Goal: Task Accomplishment & Management: Use online tool/utility

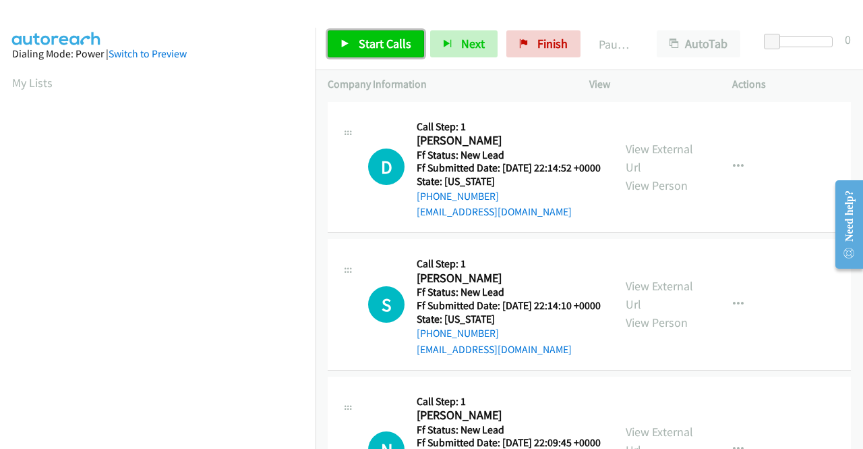
click at [382, 38] on span "Start Calls" at bounding box center [385, 44] width 53 height 16
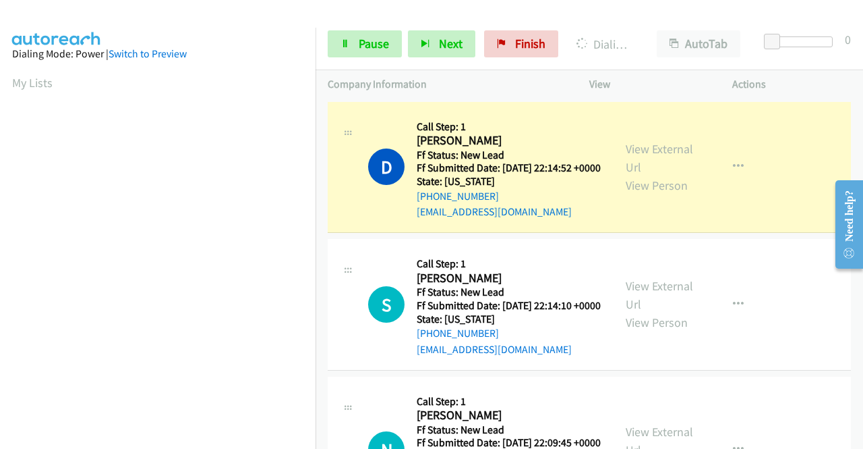
click at [0, 312] on aside "Dialing Mode: Power | Switch to Preview My Lists" at bounding box center [158, 401] width 316 height 747
click at [666, 148] on link "View External Url" at bounding box center [659, 158] width 67 height 34
click at [316, 184] on td "D Callback Scheduled Call Step: 1 David Eslinger America/New_York Ff Status: Ne…" at bounding box center [590, 167] width 548 height 138
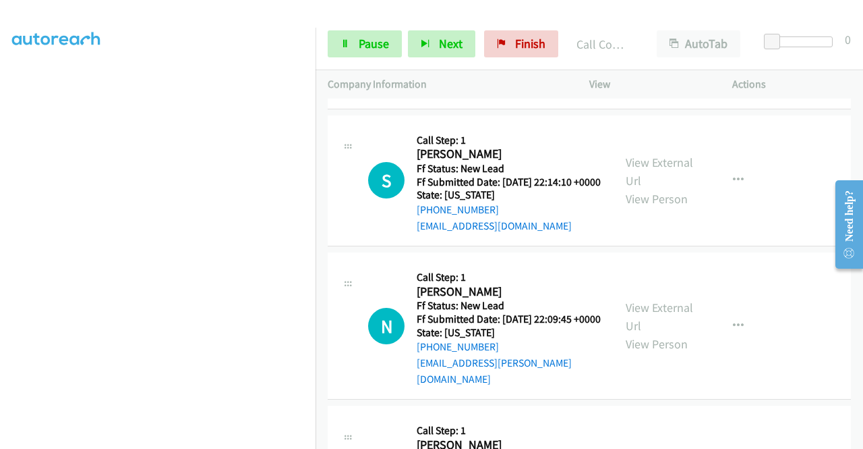
scroll to position [179, 0]
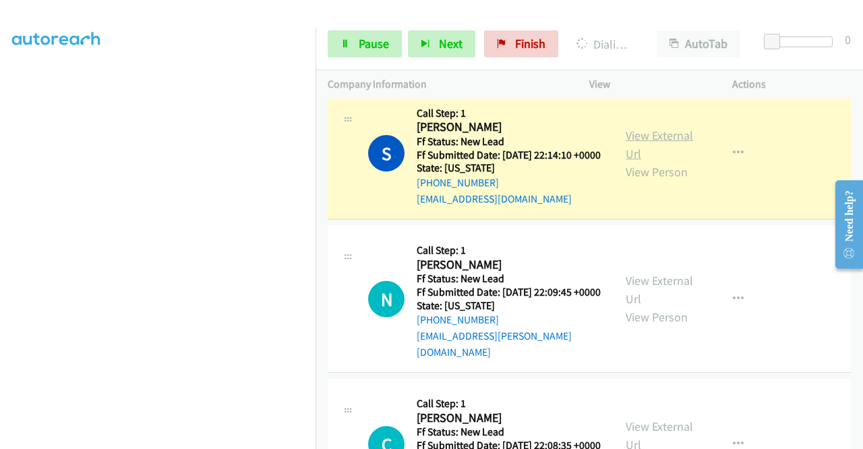
click at [648, 156] on link "View External Url" at bounding box center [659, 144] width 67 height 34
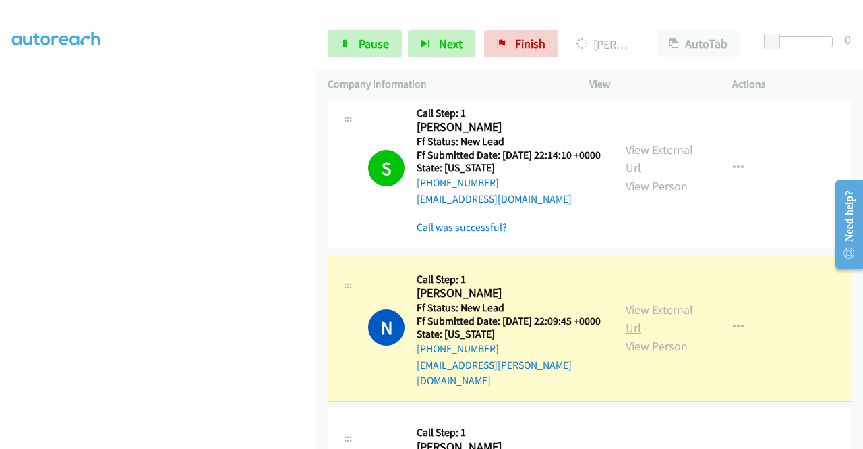
click at [634, 335] on link "View External Url" at bounding box center [659, 319] width 67 height 34
click at [316, 177] on td "S Callback Scheduled Call Step: 1 Samantha Justice America/New_York Ff Status: …" at bounding box center [590, 168] width 548 height 166
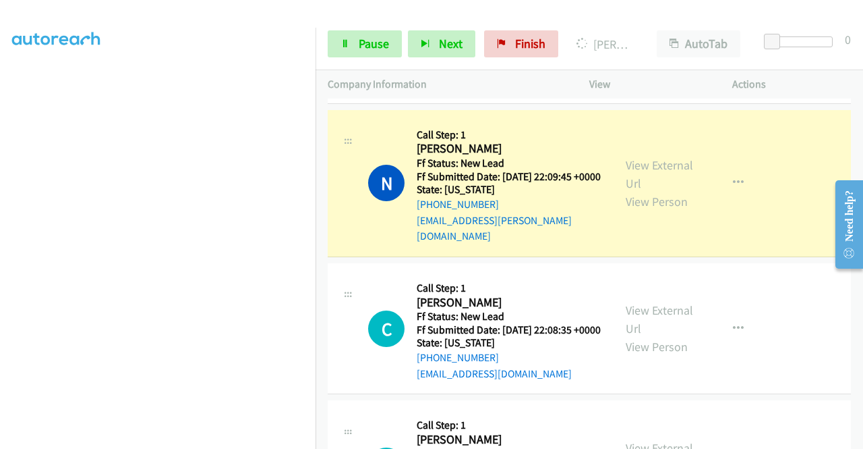
scroll to position [432, 0]
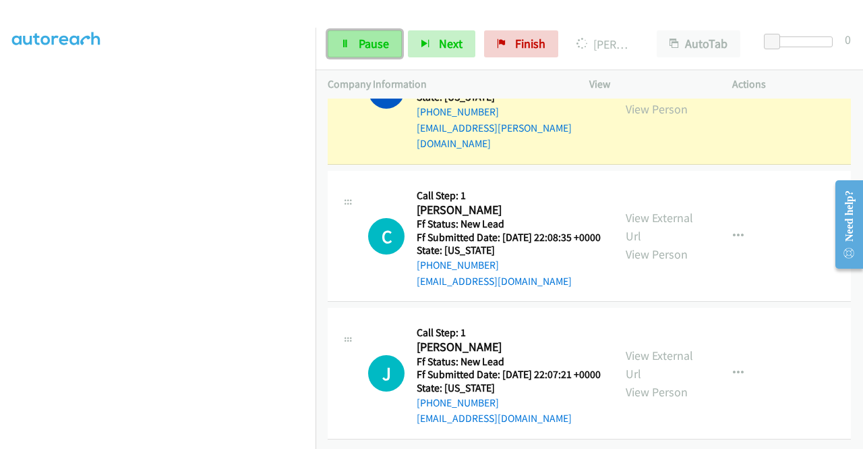
click at [351, 52] on link "Pause" at bounding box center [365, 43] width 74 height 27
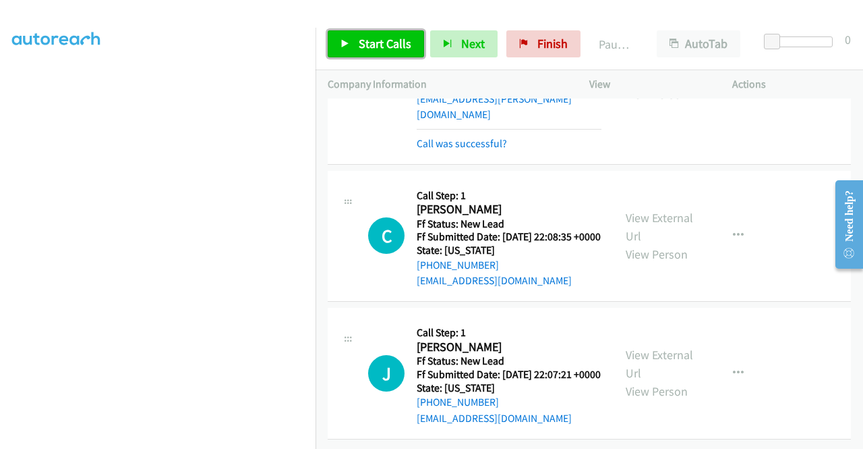
click at [351, 52] on link "Start Calls" at bounding box center [376, 43] width 96 height 27
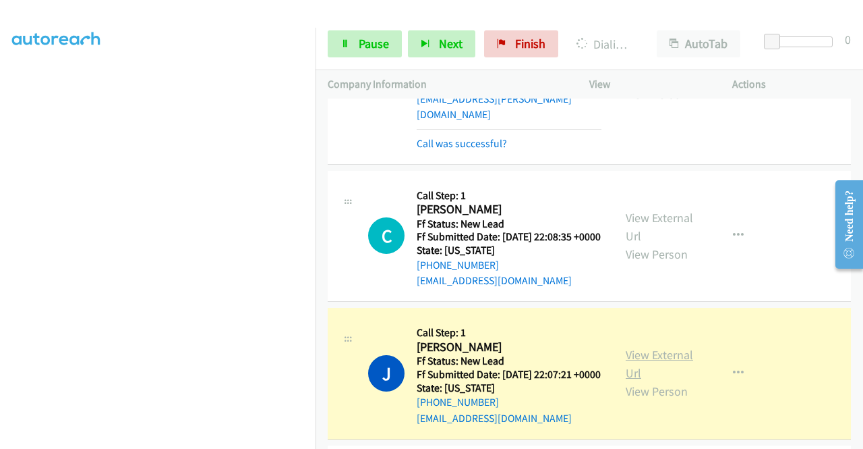
click at [631, 380] on link "View External Url" at bounding box center [659, 364] width 67 height 34
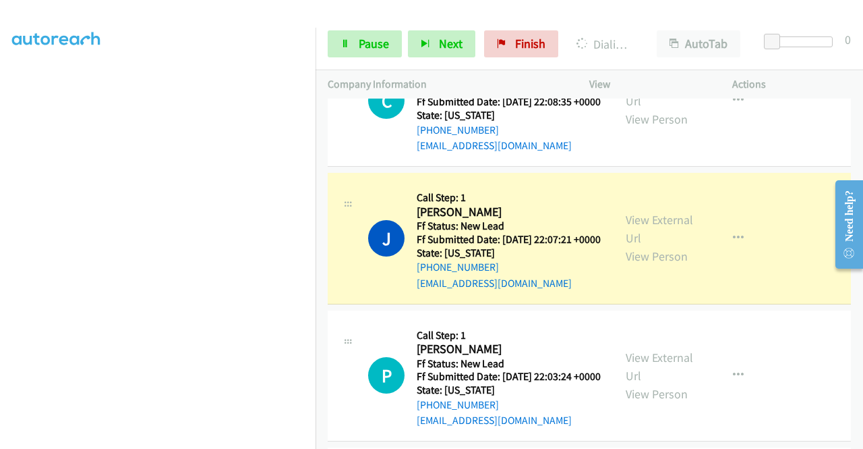
scroll to position [625, 0]
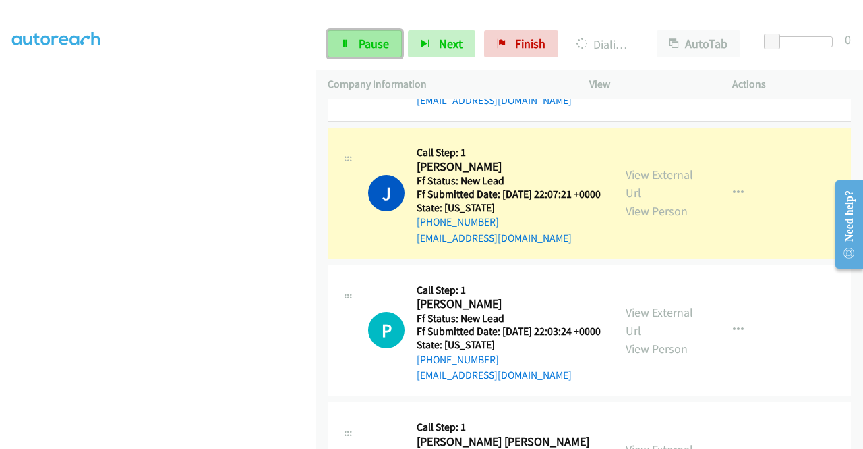
click at [368, 41] on span "Pause" at bounding box center [374, 44] width 30 height 16
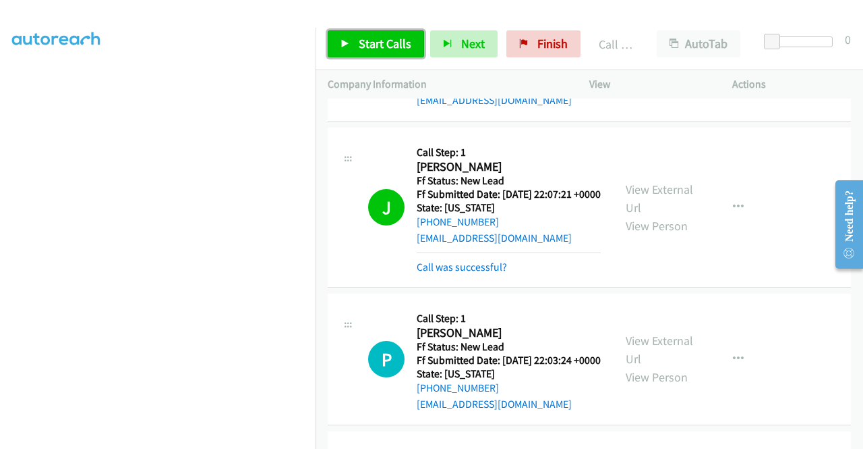
click at [393, 47] on span "Start Calls" at bounding box center [385, 44] width 53 height 16
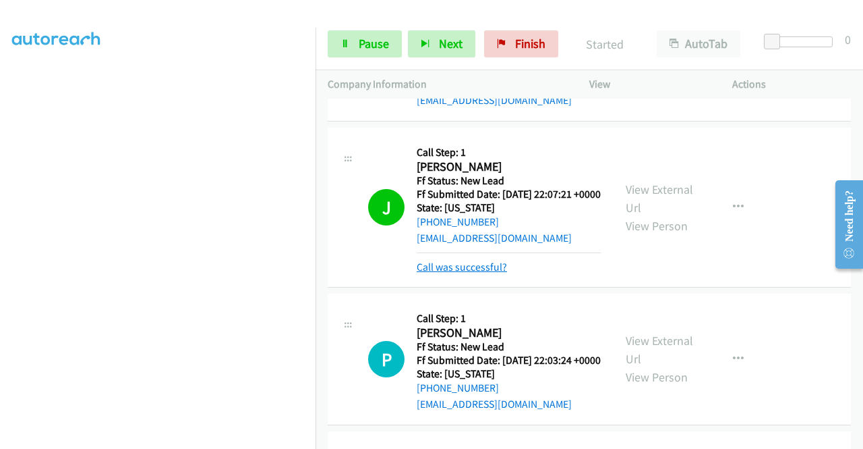
click at [465, 273] on link "Call was successful?" at bounding box center [462, 266] width 90 height 13
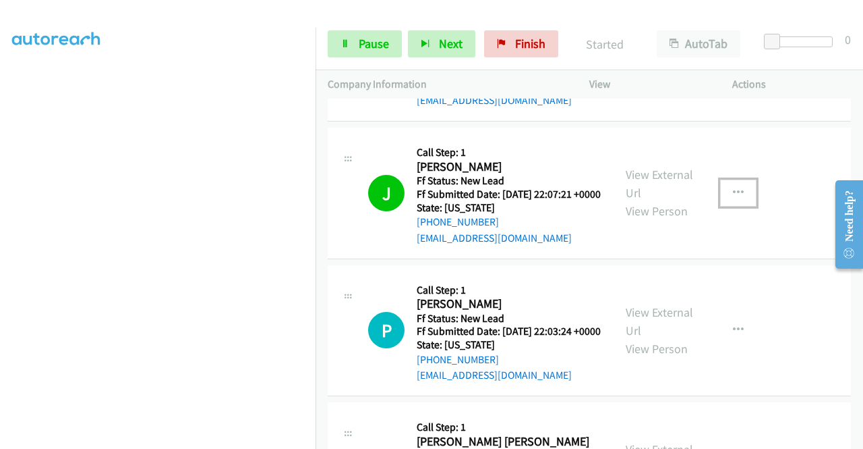
click at [720, 206] on button "button" at bounding box center [738, 192] width 36 height 27
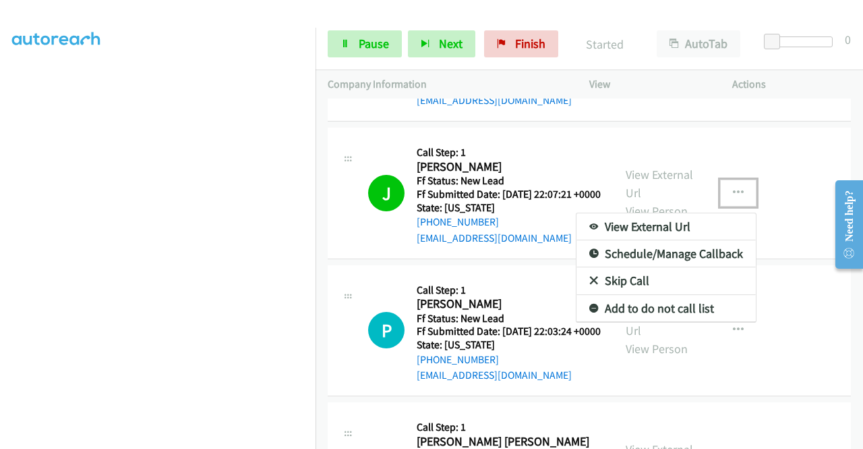
click at [644, 322] on link "Add to do not call list" at bounding box center [666, 308] width 179 height 27
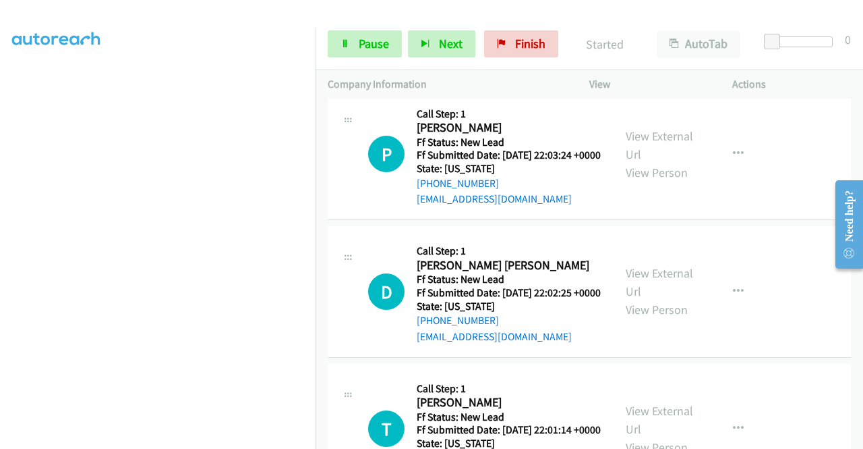
scroll to position [828, 0]
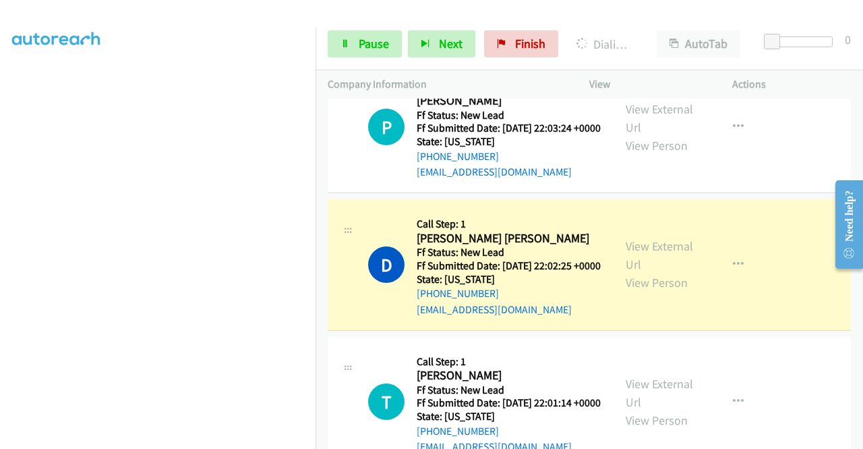
click at [641, 291] on div "View External Url View Person" at bounding box center [661, 264] width 70 height 55
click at [640, 272] on link "View External Url" at bounding box center [659, 255] width 67 height 34
click at [0, 250] on aside "Dialing Mode: Power | Switch to Preview My Lists" at bounding box center [158, 102] width 316 height 747
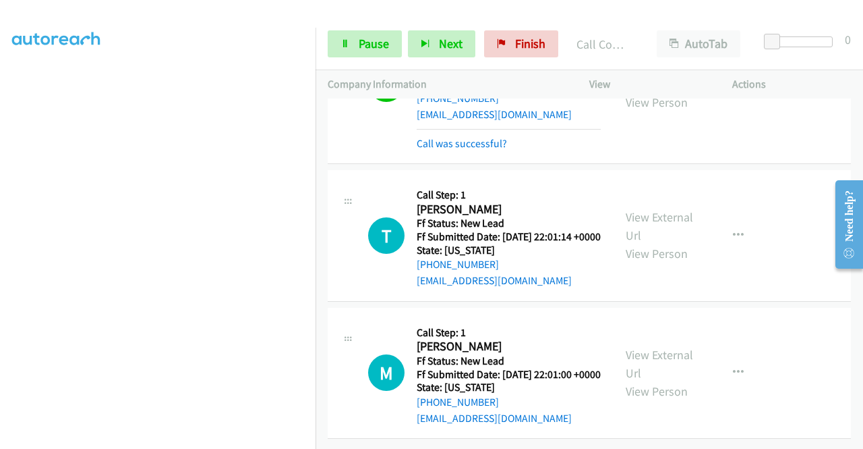
scroll to position [1133, 0]
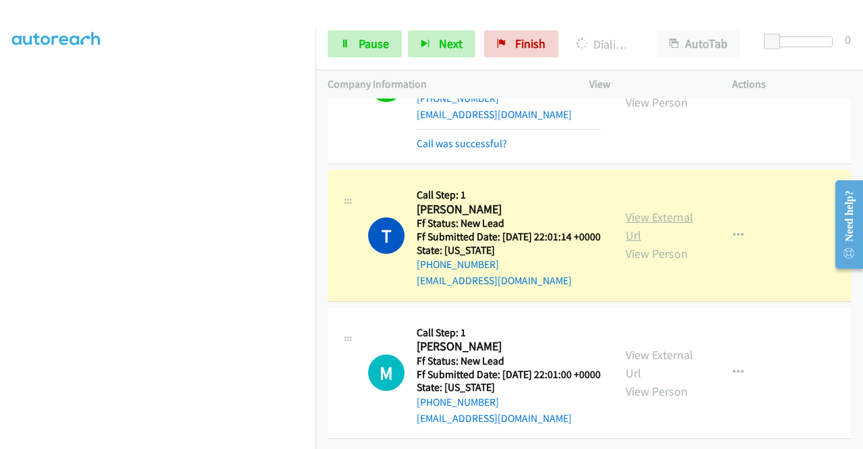
click at [669, 209] on link "View External Url" at bounding box center [659, 226] width 67 height 34
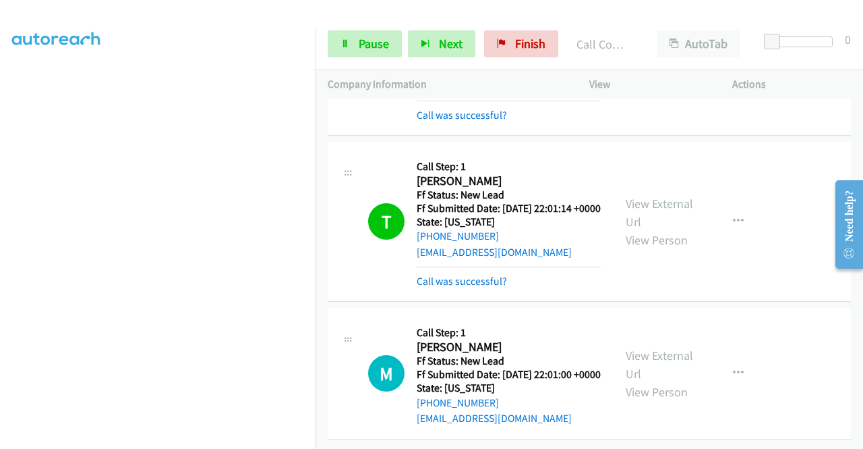
scroll to position [1162, 0]
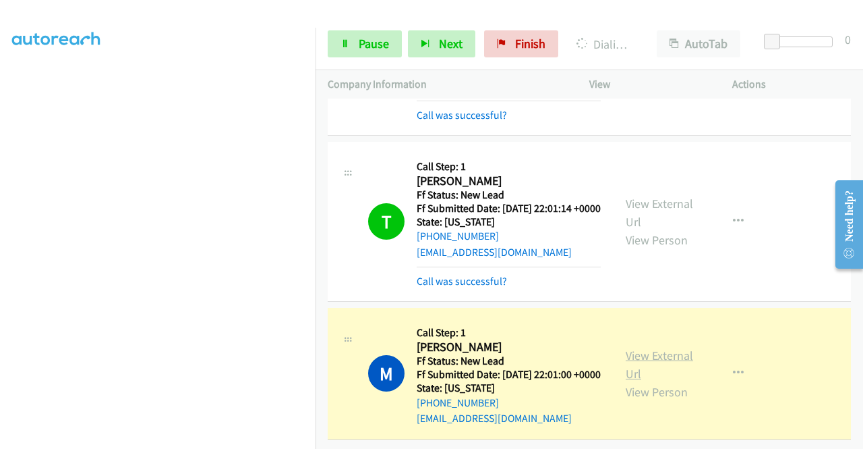
click at [629, 347] on link "View External Url" at bounding box center [659, 364] width 67 height 34
click at [348, 44] on icon at bounding box center [345, 44] width 9 height 9
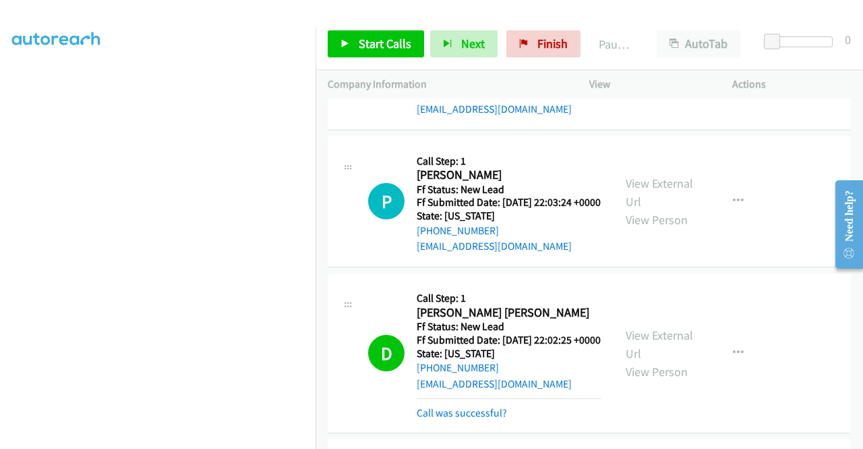
scroll to position [1162, 0]
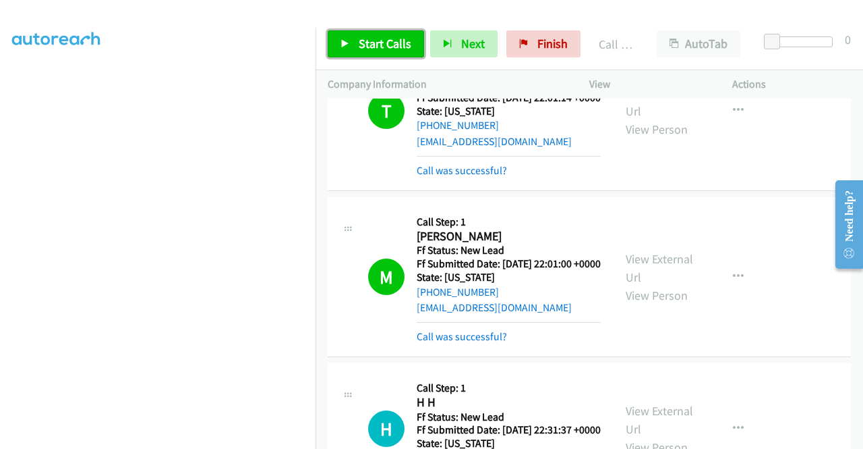
click at [371, 45] on span "Start Calls" at bounding box center [385, 44] width 53 height 16
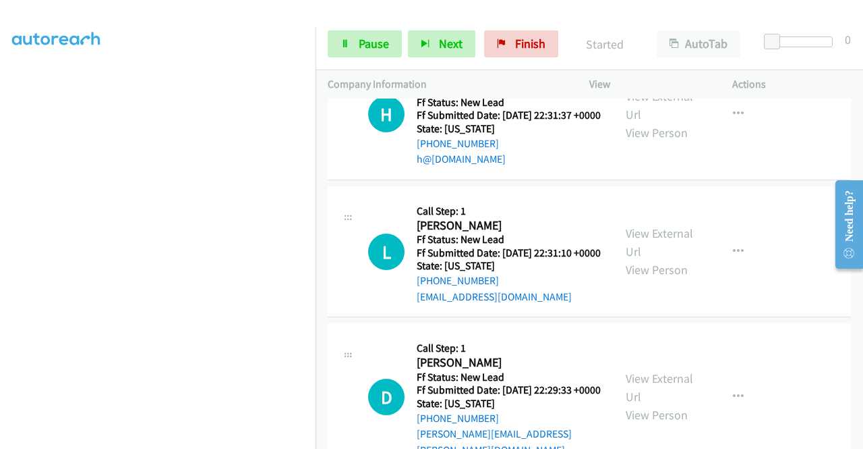
scroll to position [1491, 0]
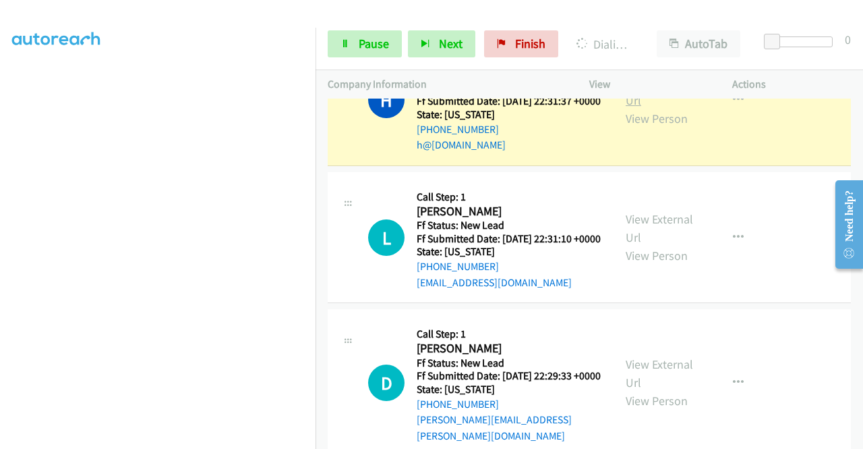
click at [628, 108] on link "View External Url" at bounding box center [659, 91] width 67 height 34
click at [0, 227] on aside "Dialing Mode: Power | Switch to Preview My Lists" at bounding box center [158, 102] width 316 height 747
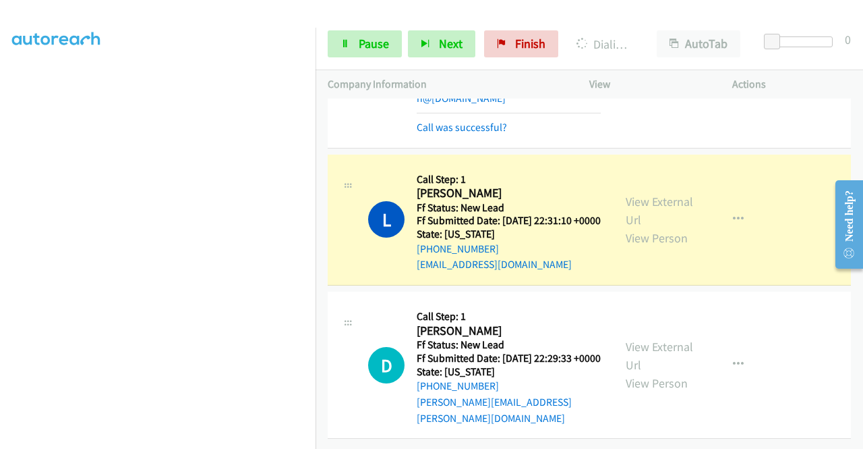
scroll to position [1647, 0]
click at [606, 204] on div "L Callback Scheduled Call Step: 1 Luis Mendez America/Chicago Ff Status: New Le…" at bounding box center [471, 220] width 286 height 107
click at [654, 229] on div "View External Url View Person" at bounding box center [661, 219] width 70 height 55
click at [626, 209] on link "View External Url" at bounding box center [659, 211] width 67 height 34
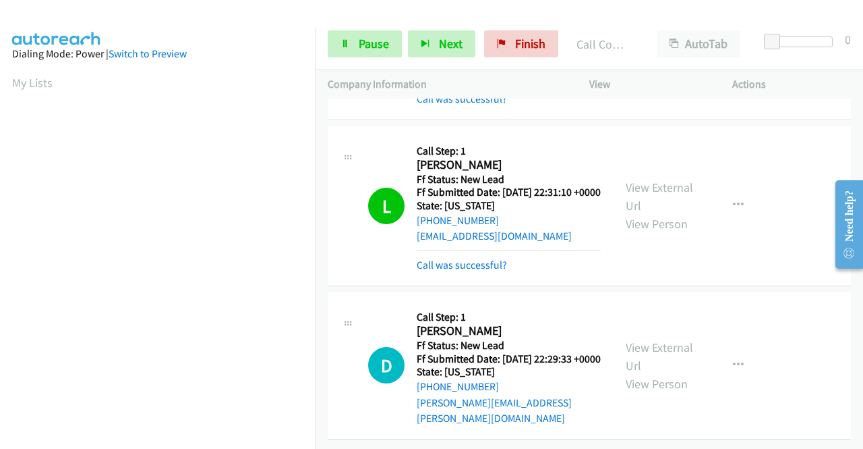
scroll to position [1699, 0]
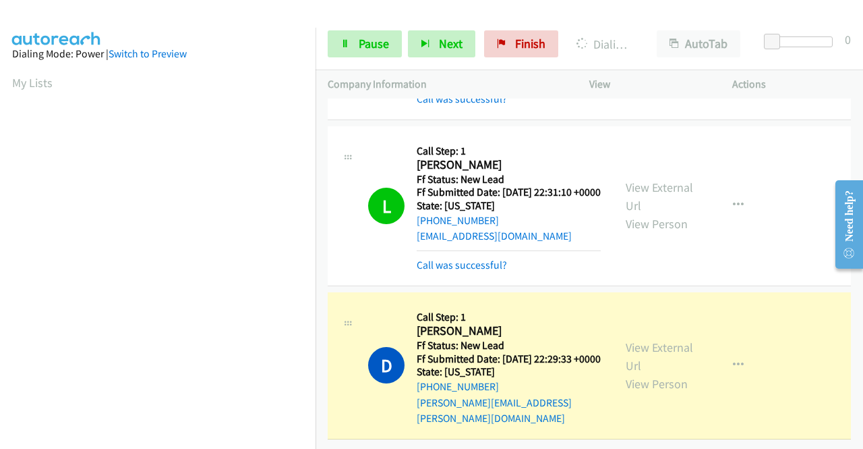
click at [634, 323] on div "View External Url View Person View External Url Email Schedule/Manage Callback …" at bounding box center [691, 365] width 155 height 122
click at [629, 339] on link "View External Url" at bounding box center [659, 356] width 67 height 34
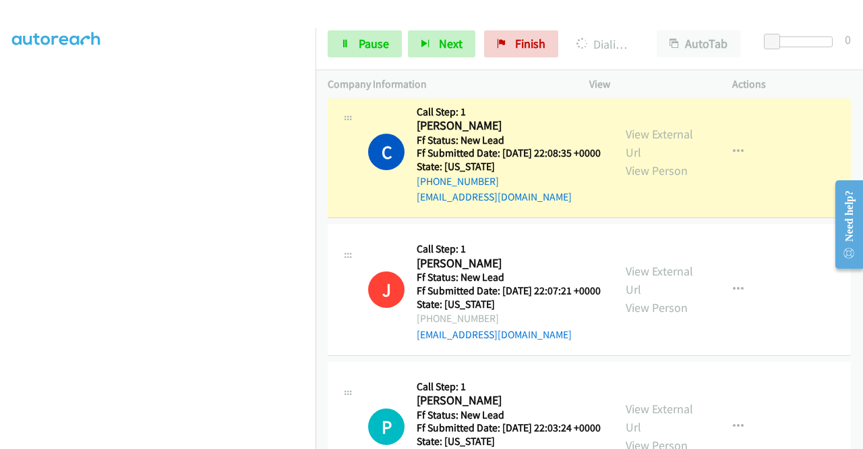
scroll to position [525, 0]
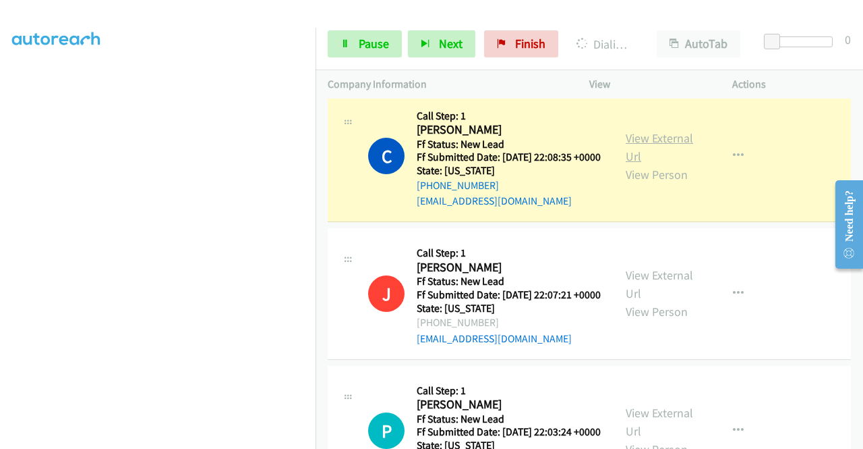
click at [637, 164] on link "View External Url" at bounding box center [659, 147] width 67 height 34
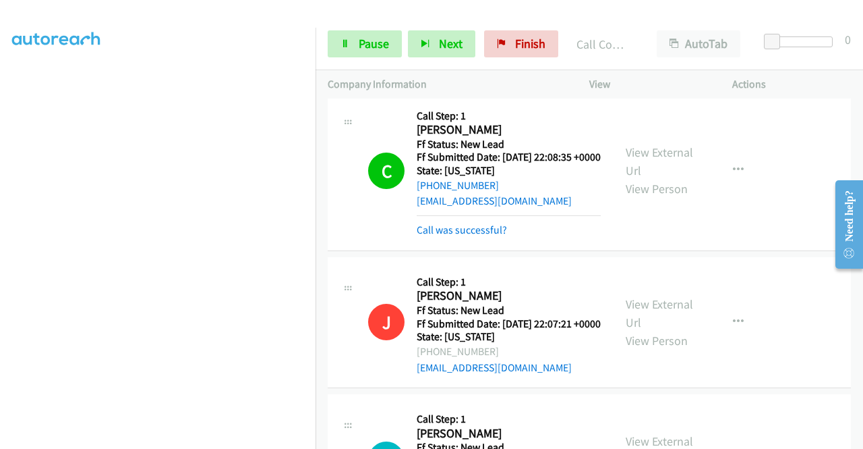
click at [852, 362] on td "J Callback Scheduled Call Step: 1 John Cobo America/Denver Ff Status: New Lead …" at bounding box center [590, 323] width 548 height 138
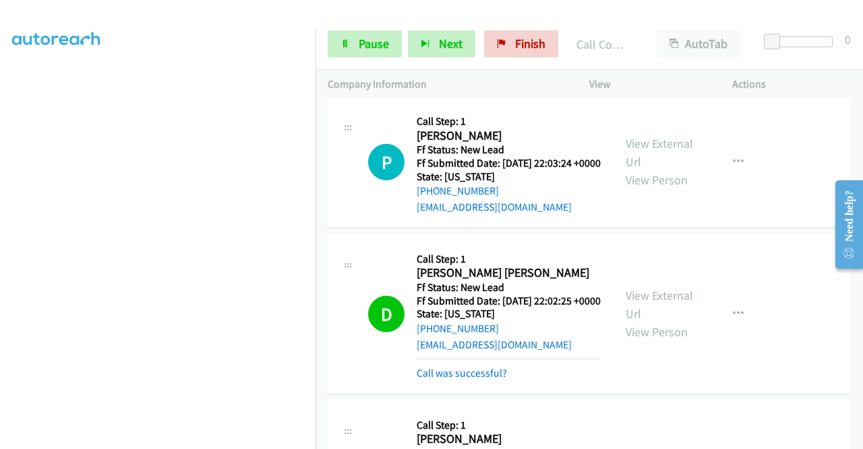
scroll to position [1120, 0]
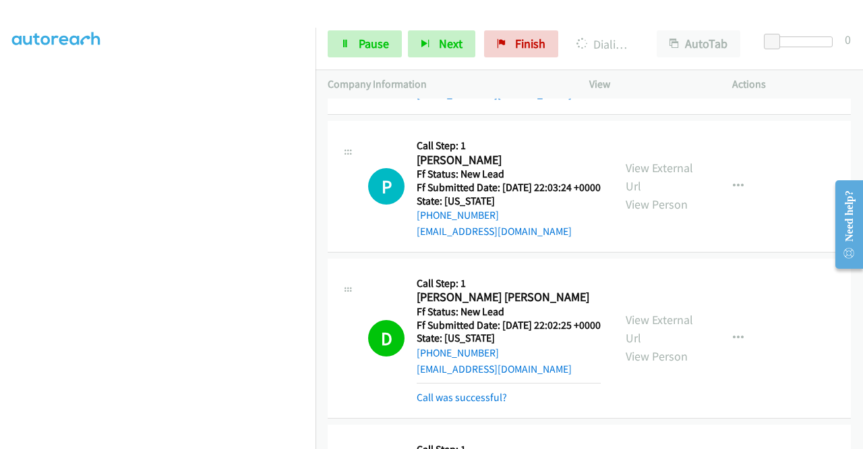
drag, startPoint x: 857, startPoint y: 285, endPoint x: 34, endPoint y: 76, distance: 848.5
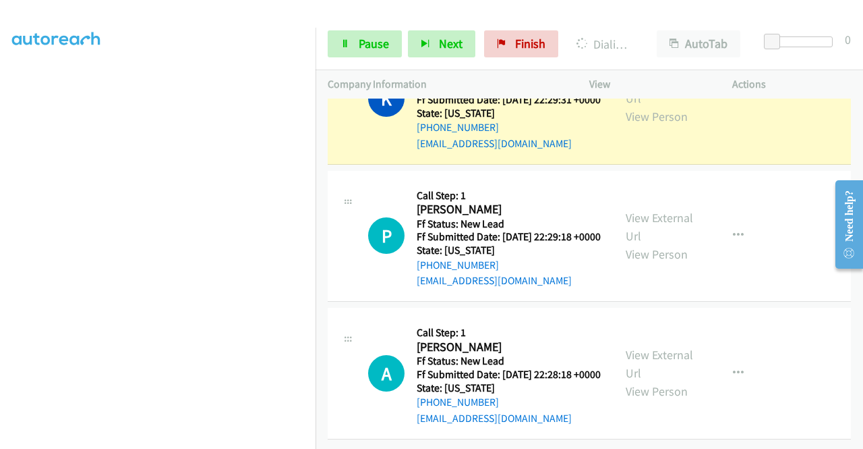
scroll to position [2030, 0]
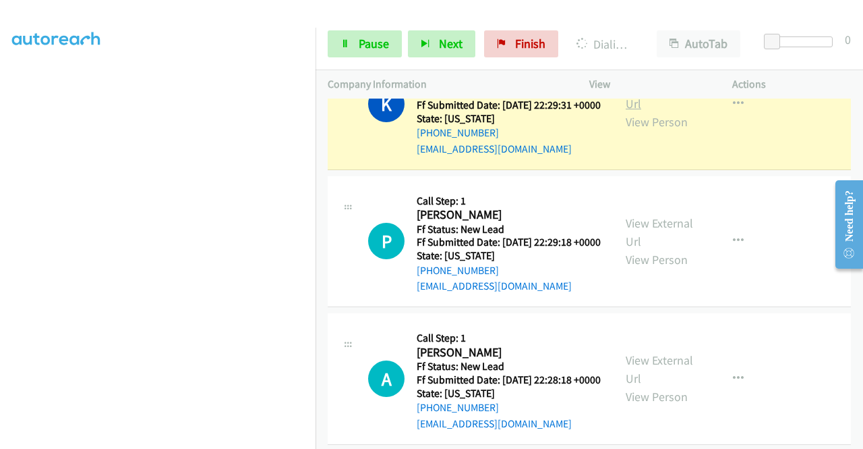
click at [665, 111] on link "View External Url" at bounding box center [659, 95] width 67 height 34
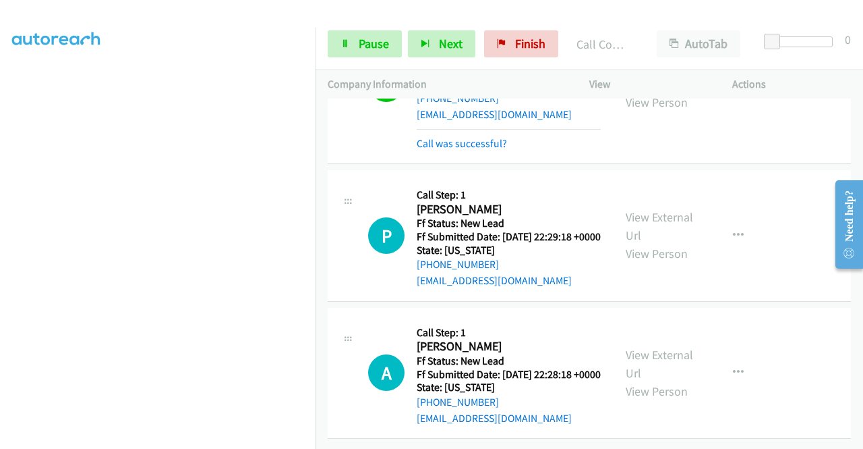
scroll to position [2236, 0]
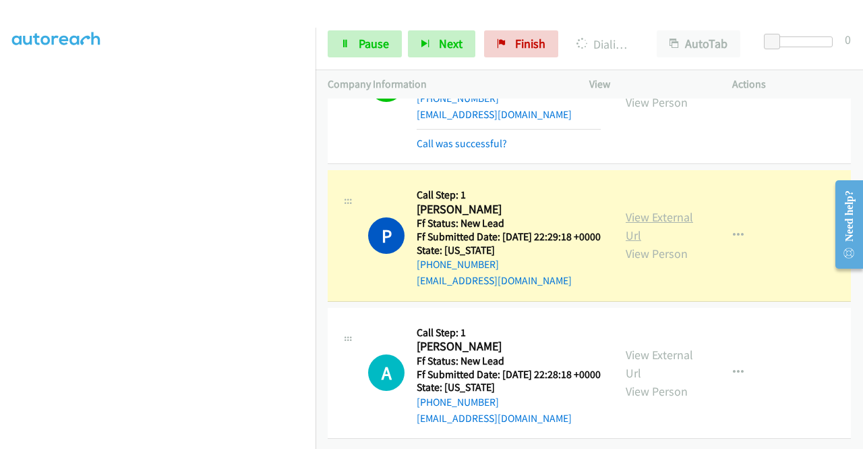
click at [627, 209] on link "View External Url" at bounding box center [659, 226] width 67 height 34
click at [360, 45] on span "Pause" at bounding box center [374, 44] width 30 height 16
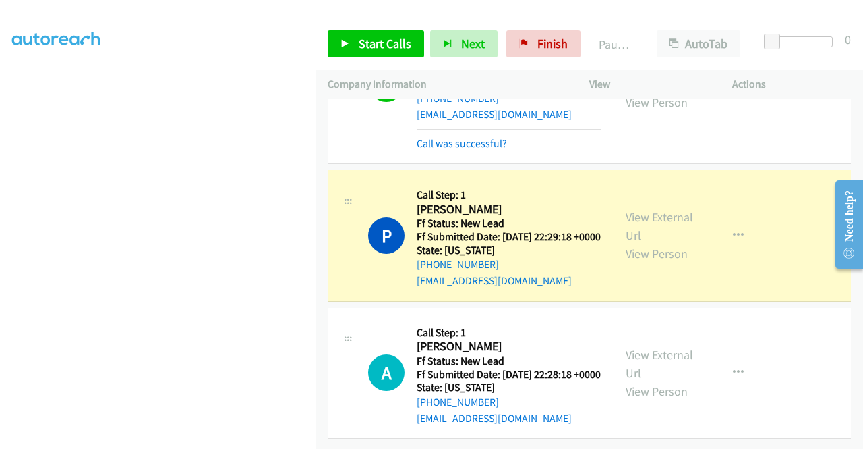
click at [0, 239] on aside "Dialing Mode: Power | Switch to Preview My Lists" at bounding box center [158, 102] width 316 height 747
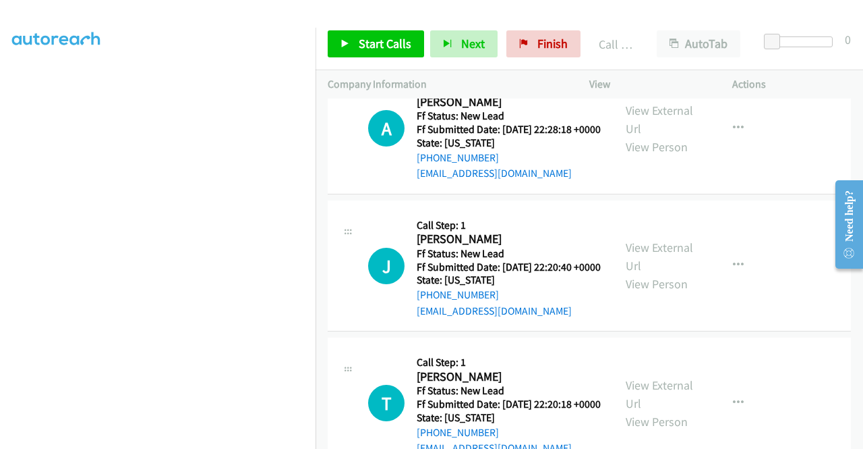
scroll to position [2446, 0]
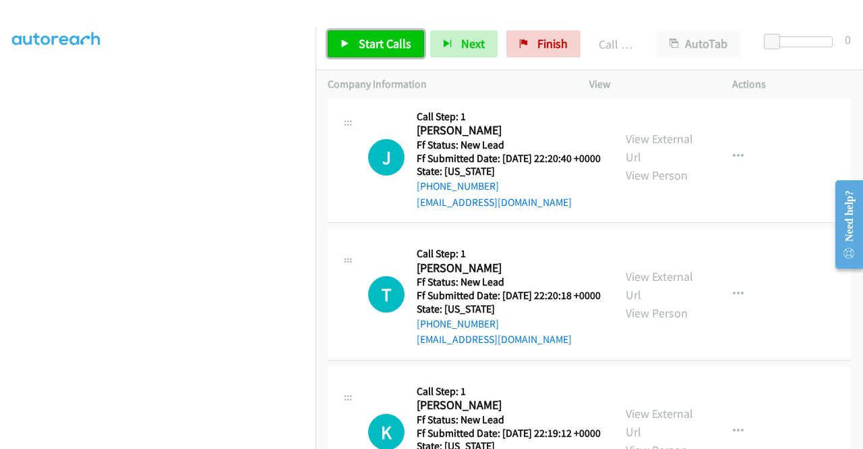
click at [376, 44] on span "Start Calls" at bounding box center [385, 44] width 53 height 16
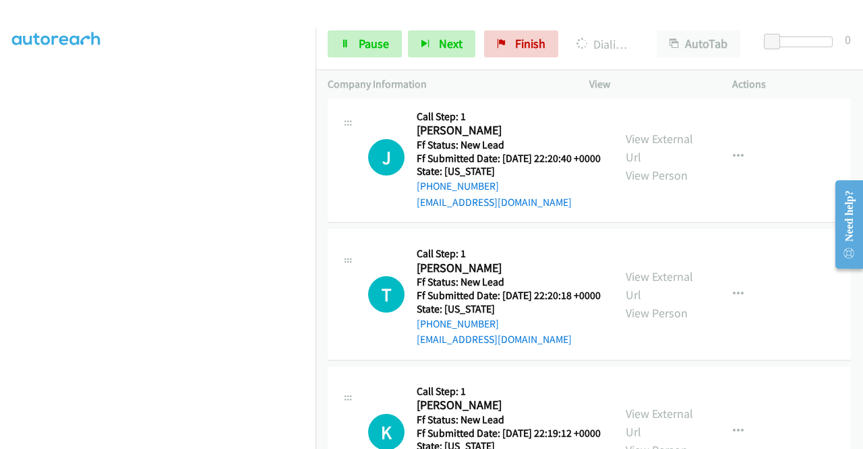
click at [632, 28] on link "View External Url" at bounding box center [659, 11] width 67 height 34
click at [5, 199] on aside "Dialing Mode: Power | Switch to Preview My Lists" at bounding box center [158, 119] width 316 height 747
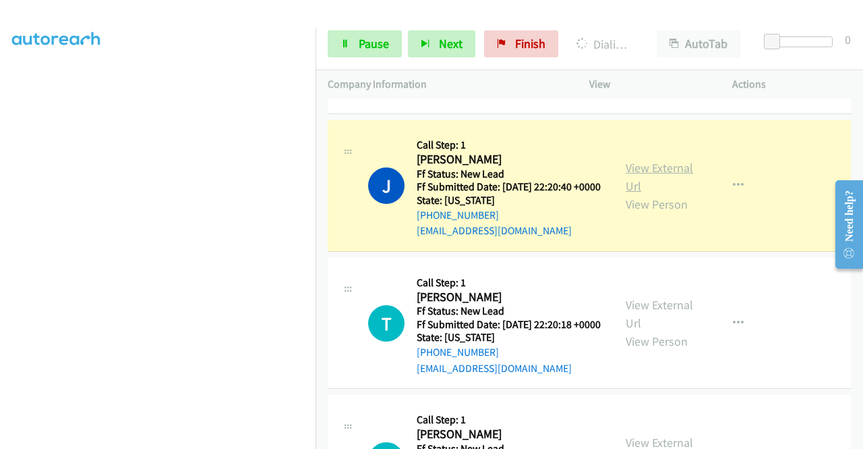
click at [665, 194] on link "View External Url" at bounding box center [659, 177] width 67 height 34
click at [0, 139] on aside "Dialing Mode: Power | Switch to Preview My Lists" at bounding box center [158, 102] width 316 height 747
click at [316, 117] on td "A Callback Scheduled Call Step: 1 Amanda Spies America/New_York Ff Status: New …" at bounding box center [590, 34] width 548 height 166
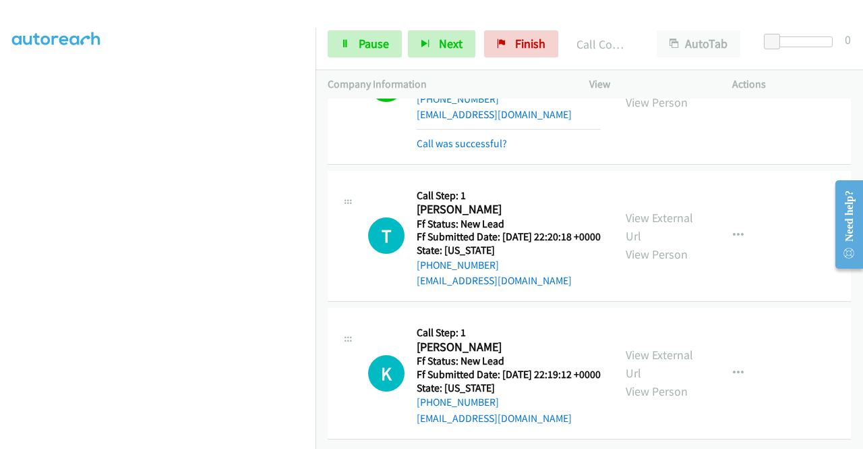
scroll to position [2772, 0]
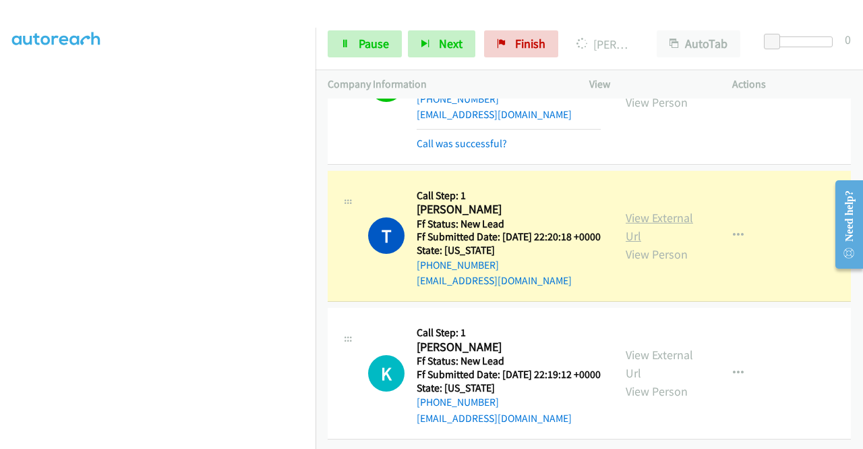
click at [647, 210] on link "View External Url" at bounding box center [659, 227] width 67 height 34
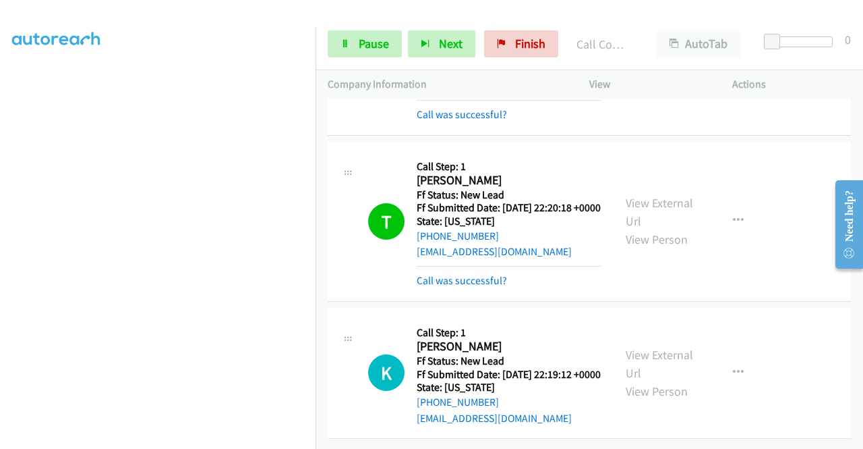
scroll to position [2801, 0]
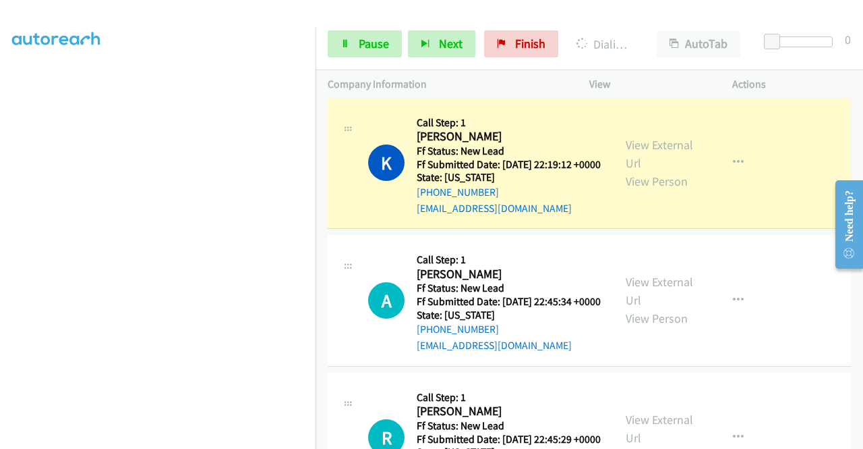
click at [614, 217] on div "View External Url View Person View External Url Email Schedule/Manage Callback …" at bounding box center [691, 163] width 155 height 107
click at [626, 171] on link "View External Url" at bounding box center [659, 154] width 67 height 34
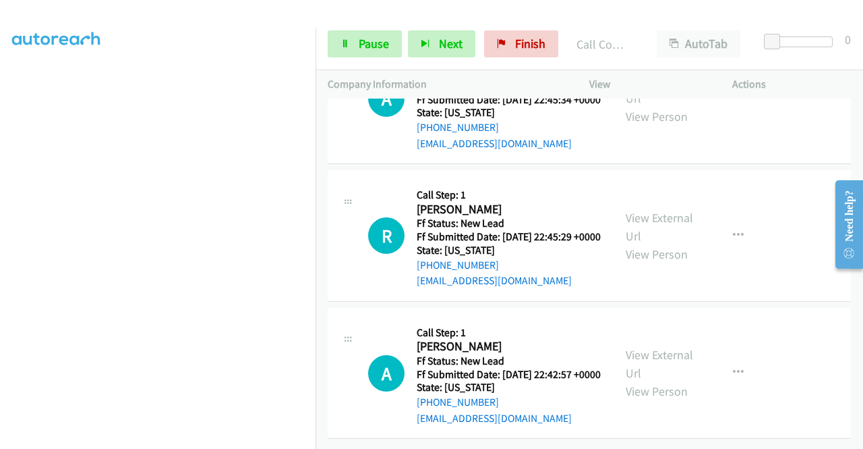
scroll to position [3111, 0]
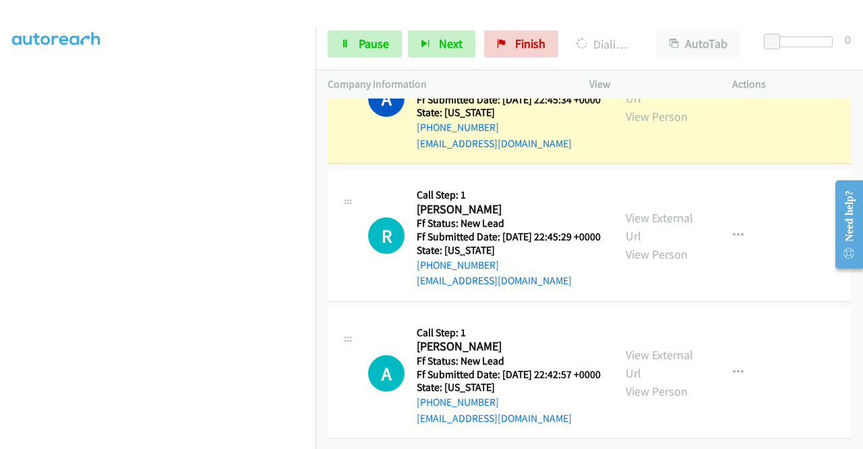
click at [634, 125] on div "View External Url View Person" at bounding box center [661, 98] width 70 height 55
click at [634, 106] on link "View External Url" at bounding box center [659, 89] width 67 height 34
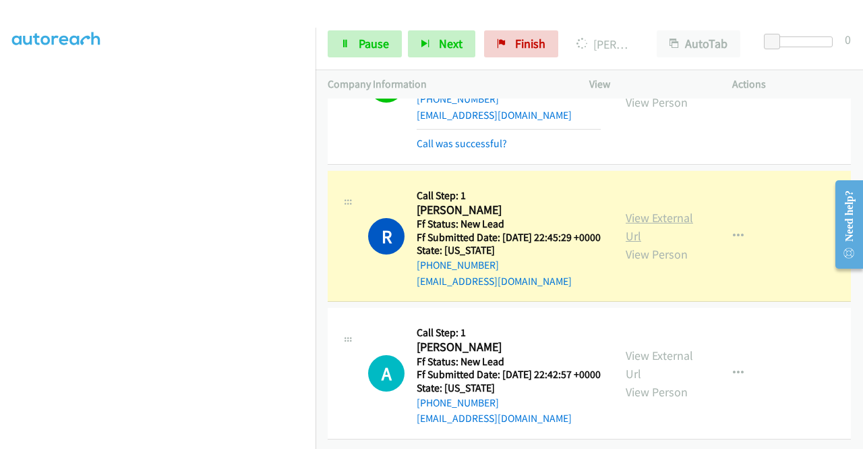
click at [645, 244] on link "View External Url" at bounding box center [659, 227] width 67 height 34
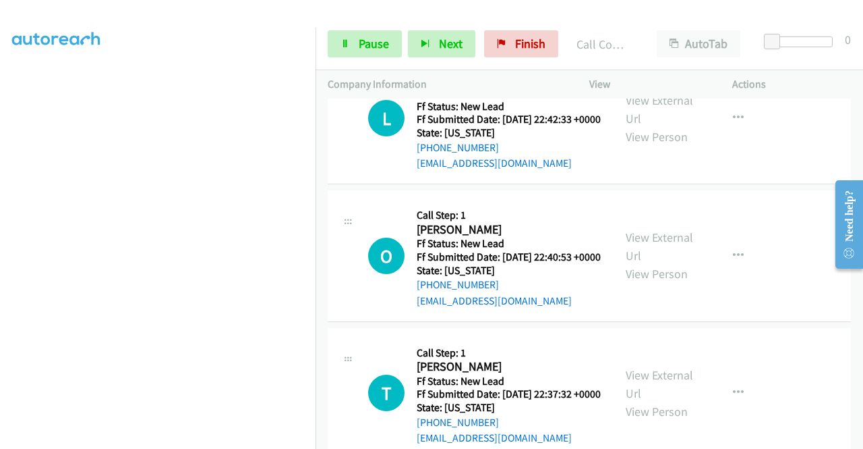
scroll to position [3488, 0]
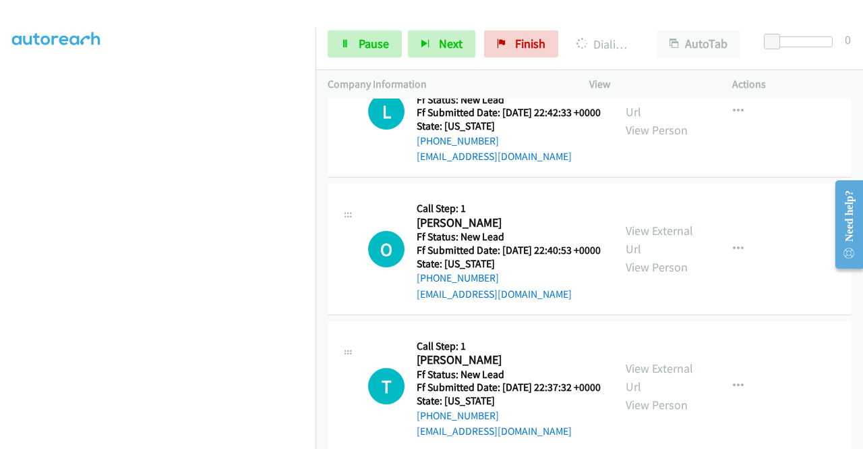
click at [353, 45] on link "Pause" at bounding box center [365, 43] width 74 height 27
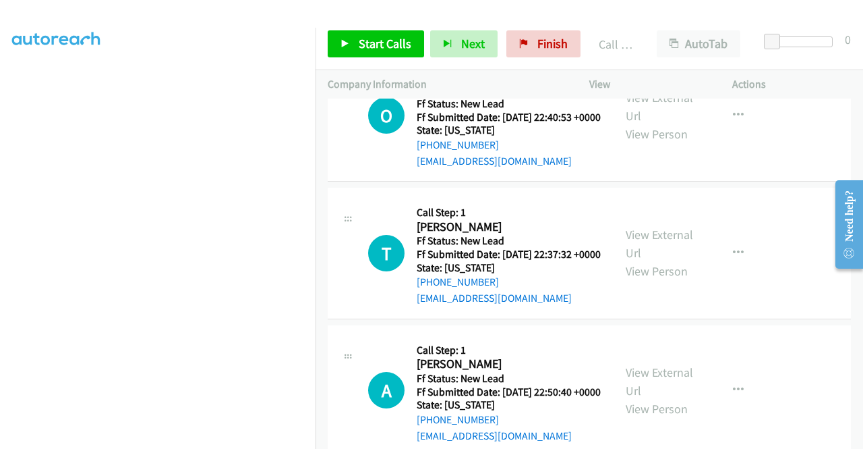
scroll to position [3674, 0]
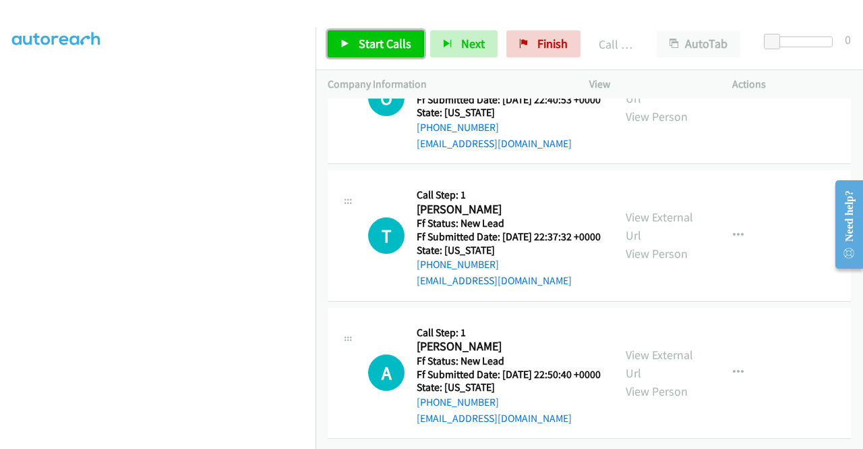
click at [398, 55] on link "Start Calls" at bounding box center [376, 43] width 96 height 27
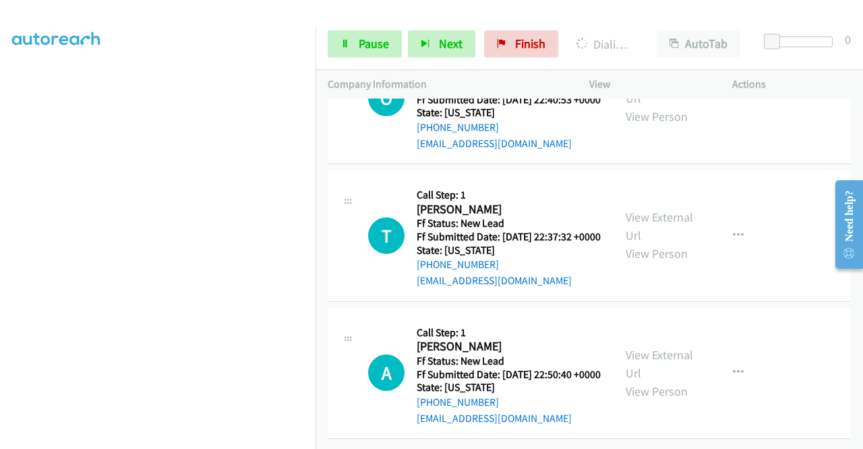
click at [0, 188] on aside "Dialing Mode: Power | Switch to Preview My Lists" at bounding box center [158, 102] width 316 height 747
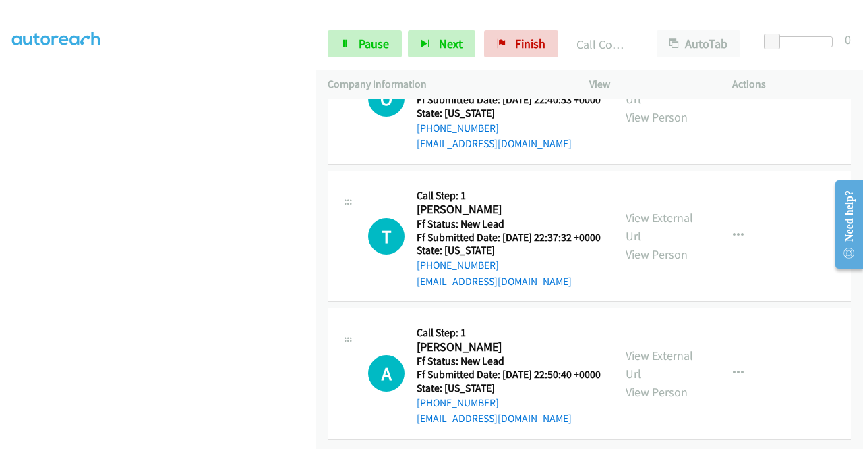
scroll to position [3832, 0]
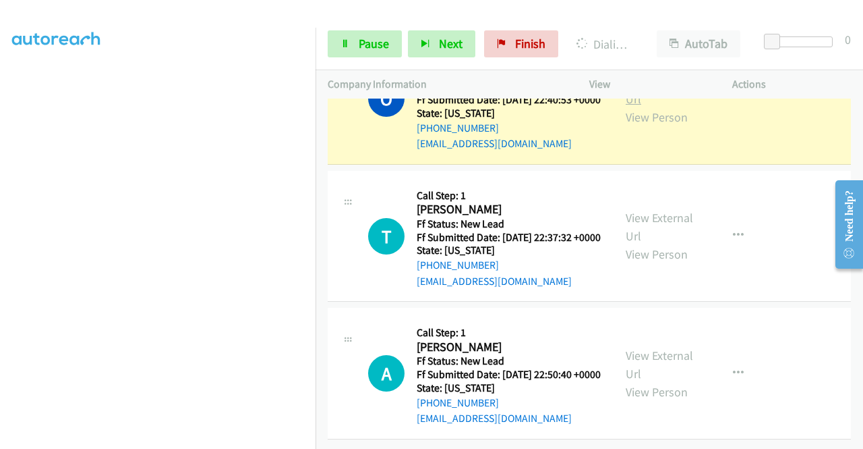
click at [649, 107] on link "View External Url" at bounding box center [659, 90] width 67 height 34
click at [340, 29] on div "Start Calls Pause Next Finish Dialing Olga Ploutz AutoTab AutoTab 0" at bounding box center [590, 44] width 548 height 52
click at [357, 45] on link "Pause" at bounding box center [365, 43] width 74 height 27
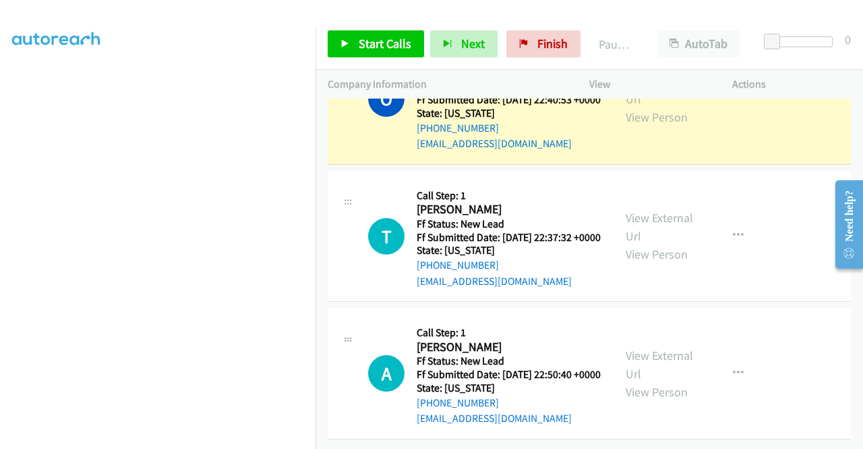
click at [316, 161] on td "O Callback Scheduled Call Step: 1 Olga Ploutz America/New_York Ff Status: New L…" at bounding box center [590, 99] width 548 height 138
click at [0, 183] on aside "Dialing Mode: Power | Switch to Preview My Lists" at bounding box center [158, 102] width 316 height 747
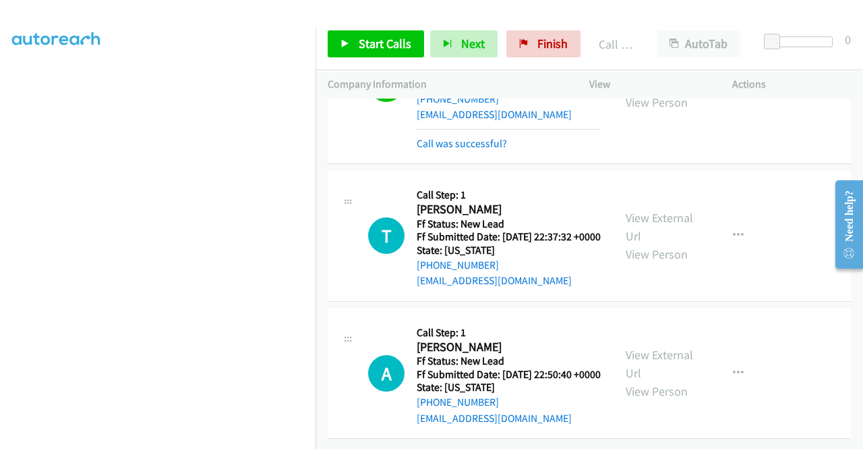
scroll to position [4024, 0]
click at [400, 57] on div "Start Calls Pause Next Finish Call Completed AutoTab AutoTab 0" at bounding box center [590, 44] width 548 height 52
click at [399, 55] on link "Start Calls" at bounding box center [376, 43] width 96 height 27
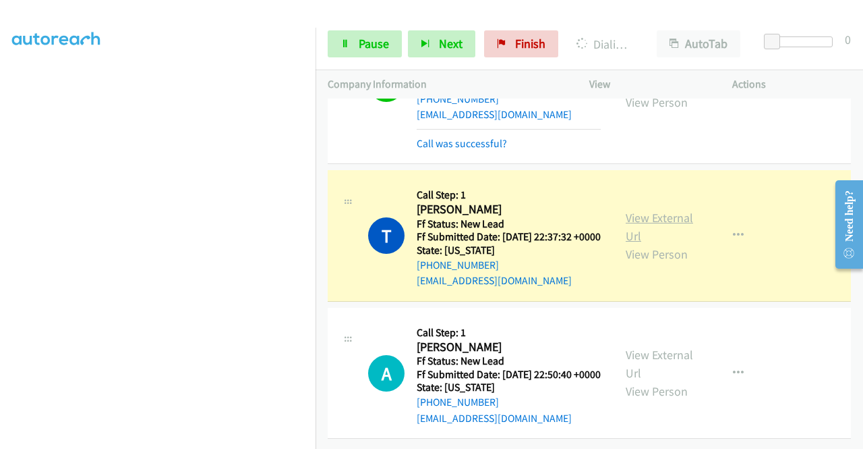
click at [645, 210] on link "View External Url" at bounding box center [659, 227] width 67 height 34
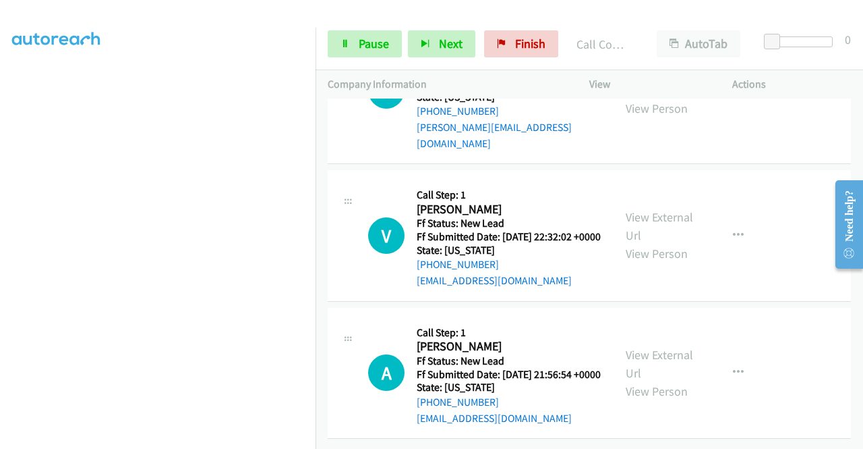
scroll to position [4200, 0]
click at [0, 198] on aside "Dialing Mode: Power | Switch to Preview My Lists" at bounding box center [158, 102] width 316 height 747
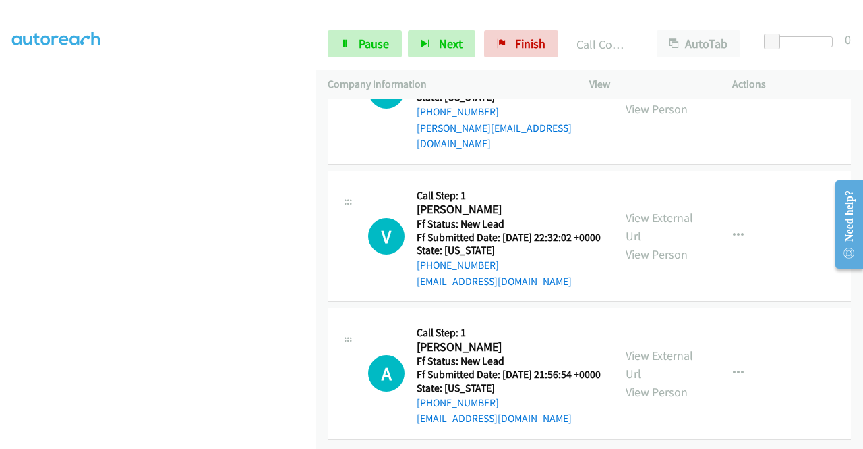
click at [568, 49] on h5 "Call Step: 1" at bounding box center [509, 42] width 185 height 13
click at [366, 45] on span "Pause" at bounding box center [374, 44] width 30 height 16
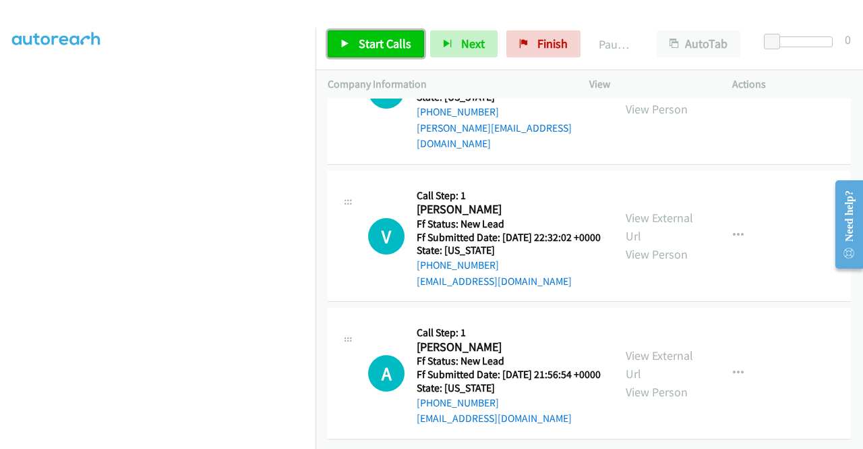
click at [366, 45] on span "Start Calls" at bounding box center [385, 44] width 53 height 16
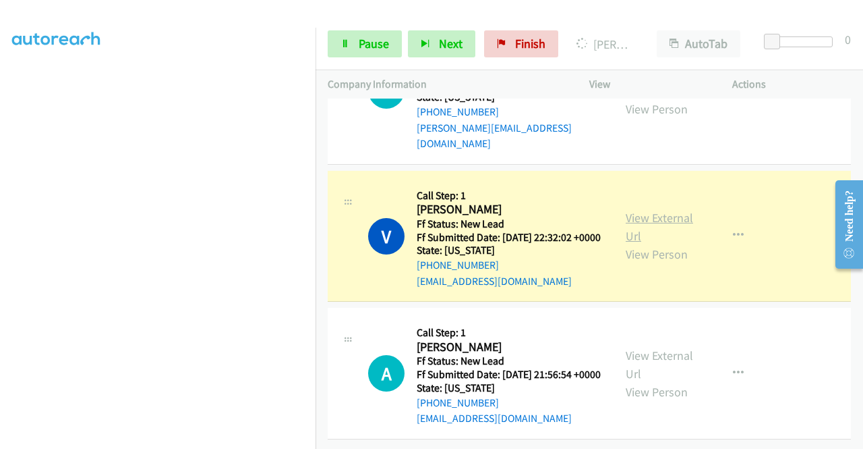
click at [631, 244] on link "View External Url" at bounding box center [659, 227] width 67 height 34
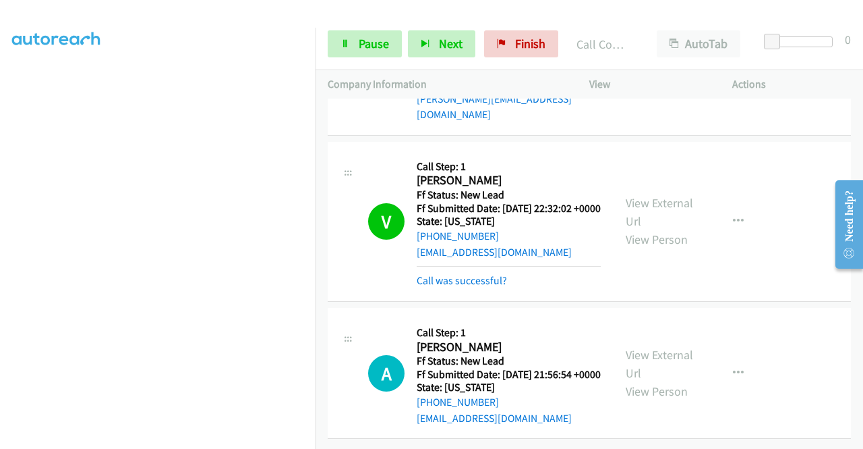
scroll to position [4560, 0]
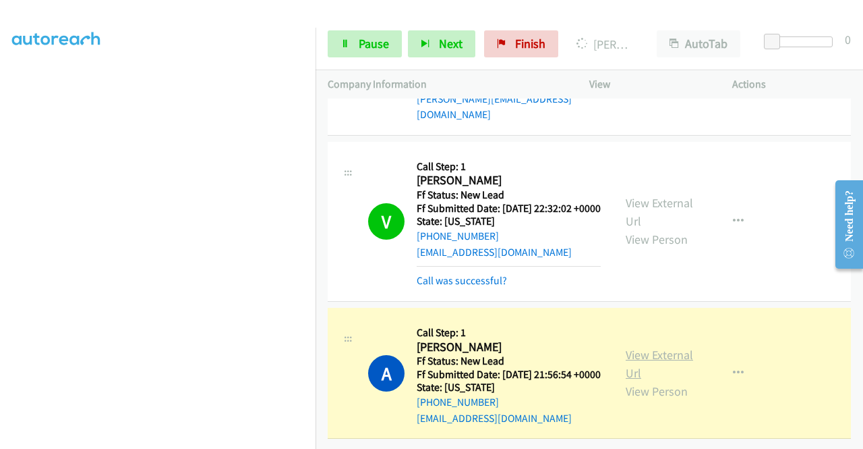
click at [664, 347] on link "View External Url" at bounding box center [659, 364] width 67 height 34
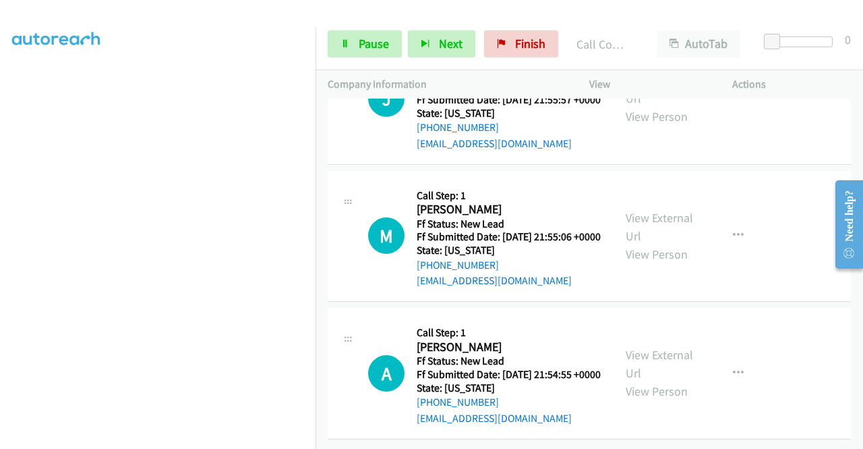
scroll to position [4885, 0]
click at [614, 152] on div "View External Url View Person View External Url Email Schedule/Manage Callback …" at bounding box center [691, 98] width 155 height 107
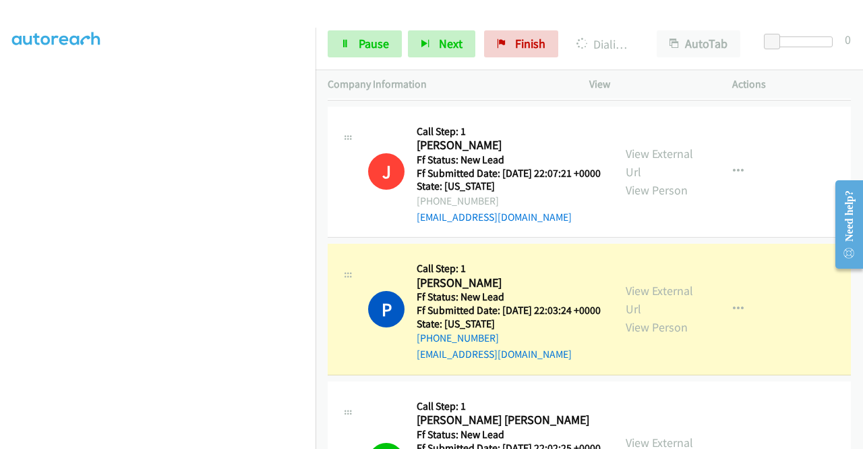
scroll to position [691, 0]
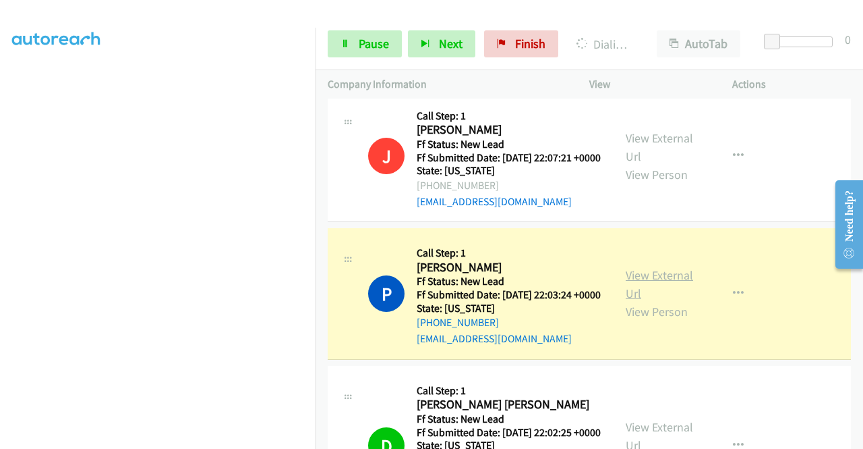
click at [630, 301] on link "View External Url" at bounding box center [659, 284] width 67 height 34
click at [361, 43] on span "Pause" at bounding box center [374, 44] width 30 height 16
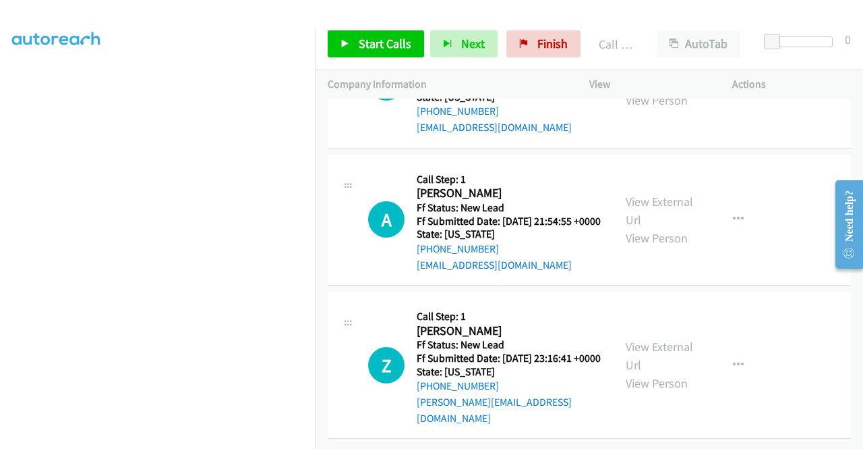
scroll to position [4993, 0]
click at [353, 36] on link "Start Calls" at bounding box center [376, 43] width 96 height 27
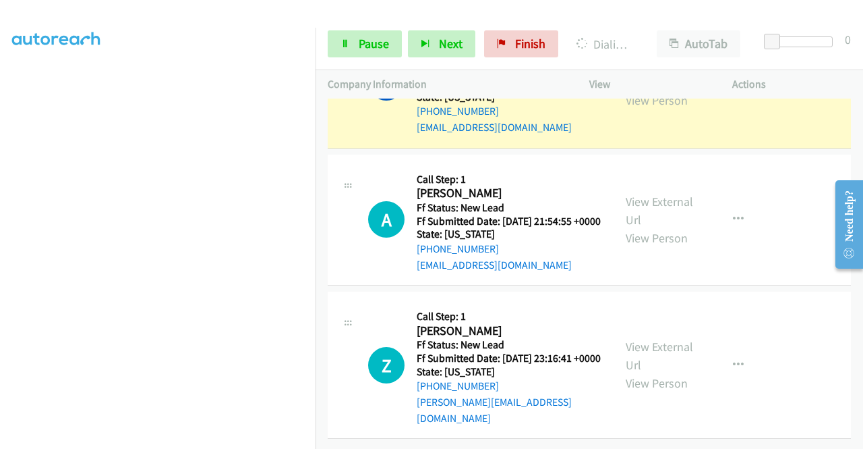
click at [640, 90] on link "View External Url" at bounding box center [659, 73] width 67 height 34
click at [0, 227] on aside "Dialing Mode: Power | Switch to Preview My Lists" at bounding box center [158, 122] width 316 height 747
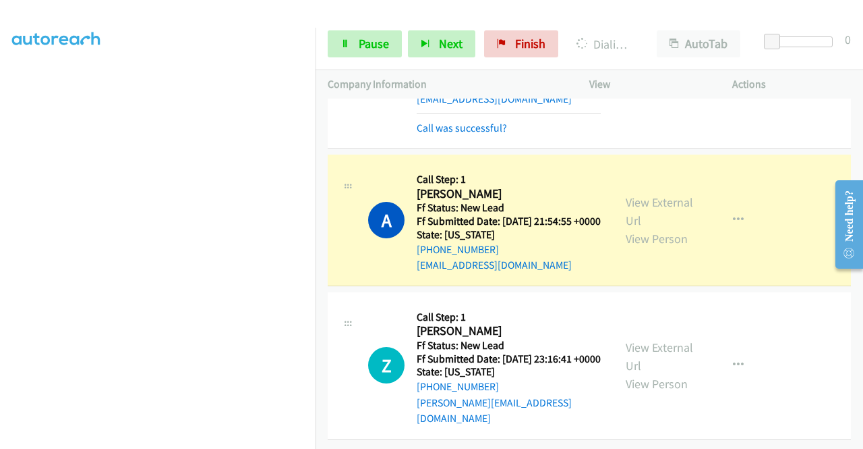
scroll to position [5200, 0]
click at [677, 228] on link "View External Url" at bounding box center [659, 211] width 67 height 34
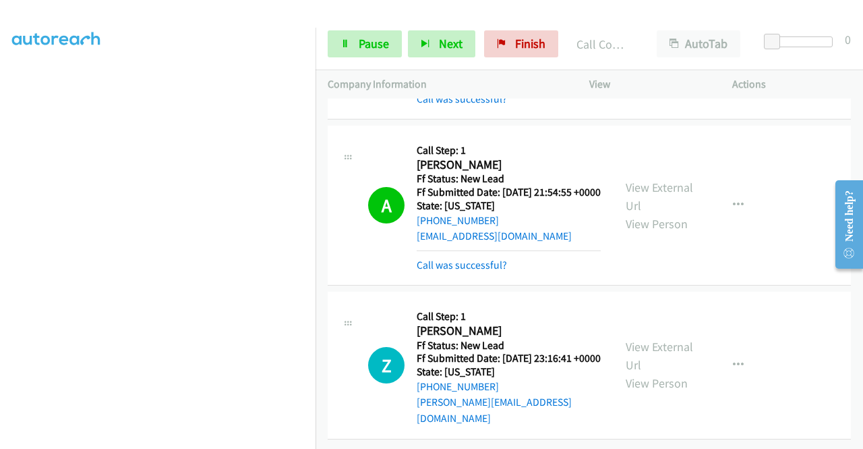
scroll to position [5276, 0]
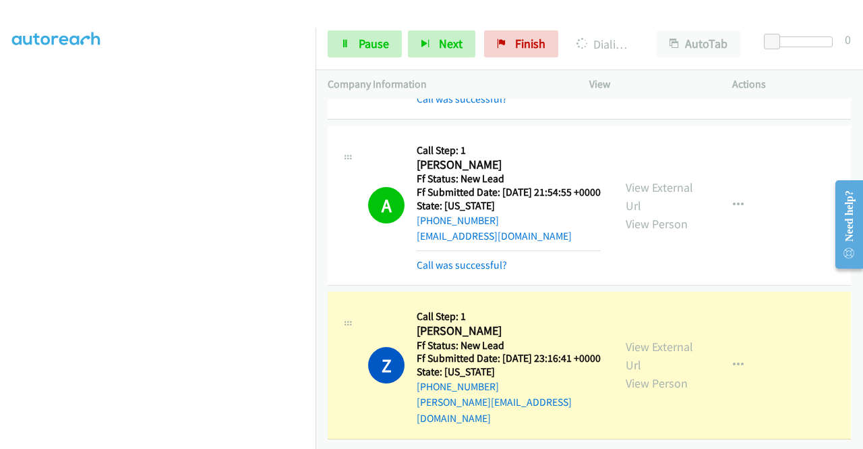
click at [619, 342] on div "View External Url View Person View External Url Email Schedule/Manage Callback …" at bounding box center [691, 365] width 155 height 122
click at [627, 339] on link "View External Url" at bounding box center [659, 356] width 67 height 34
click at [344, 40] on icon at bounding box center [345, 44] width 9 height 9
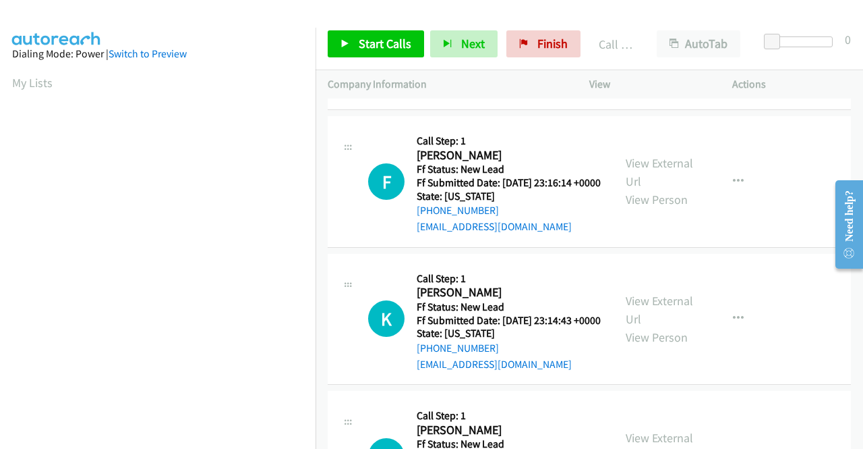
scroll to position [308, 0]
click at [663, 49] on div "View External Url View Person" at bounding box center [661, 22] width 70 height 55
click at [640, 30] on link "View External Url" at bounding box center [659, 13] width 67 height 34
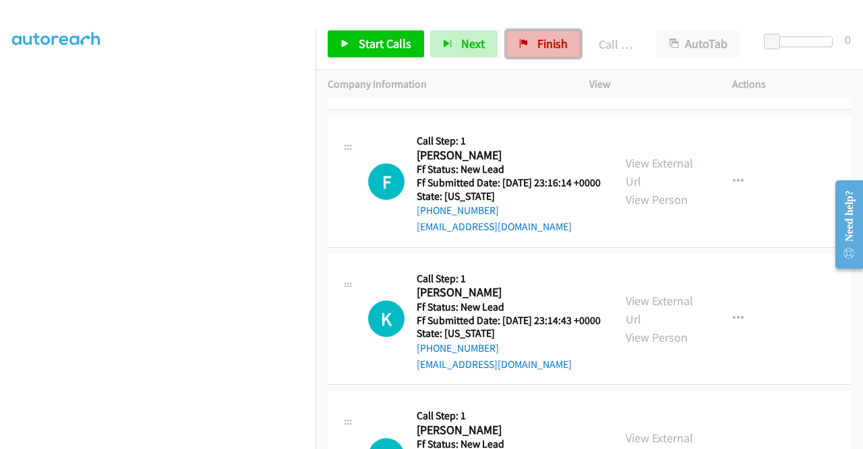
click at [550, 33] on link "Finish" at bounding box center [544, 43] width 74 height 27
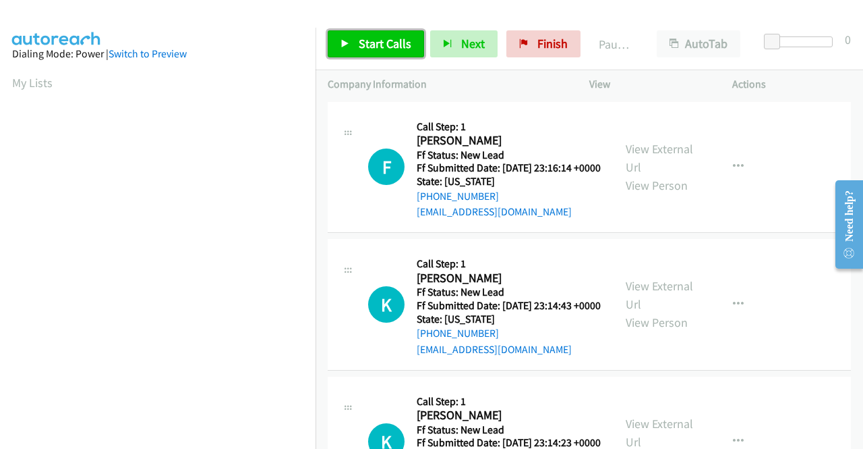
click at [378, 47] on span "Start Calls" at bounding box center [385, 44] width 53 height 16
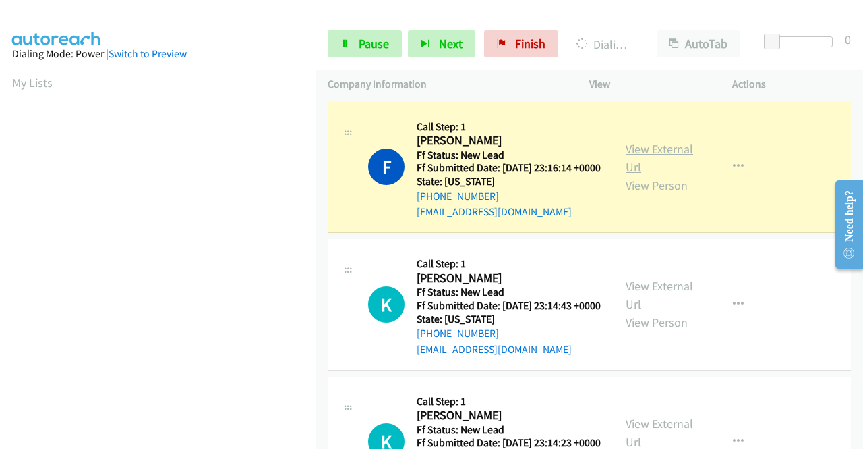
click at [651, 153] on link "View External Url" at bounding box center [659, 158] width 67 height 34
click at [0, 227] on aside "Dialing Mode: Power | Switch to Preview My Lists" at bounding box center [158, 102] width 316 height 747
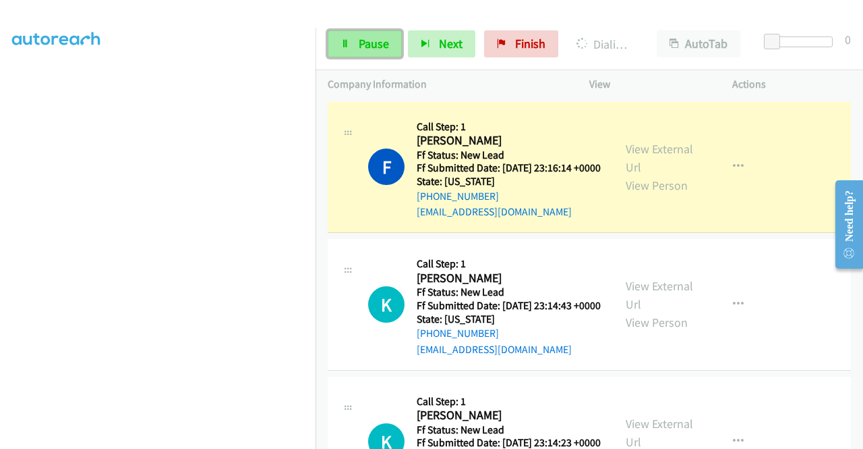
click at [368, 51] on link "Pause" at bounding box center [365, 43] width 74 height 27
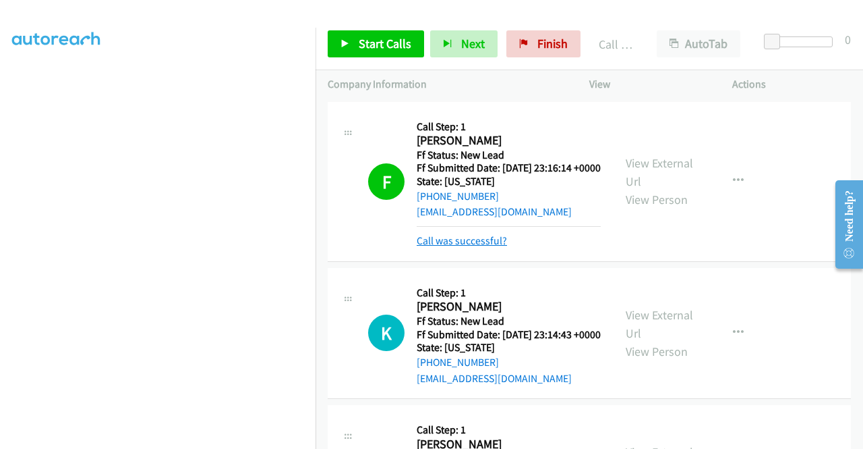
click at [455, 247] on link "Call was successful?" at bounding box center [462, 240] width 90 height 13
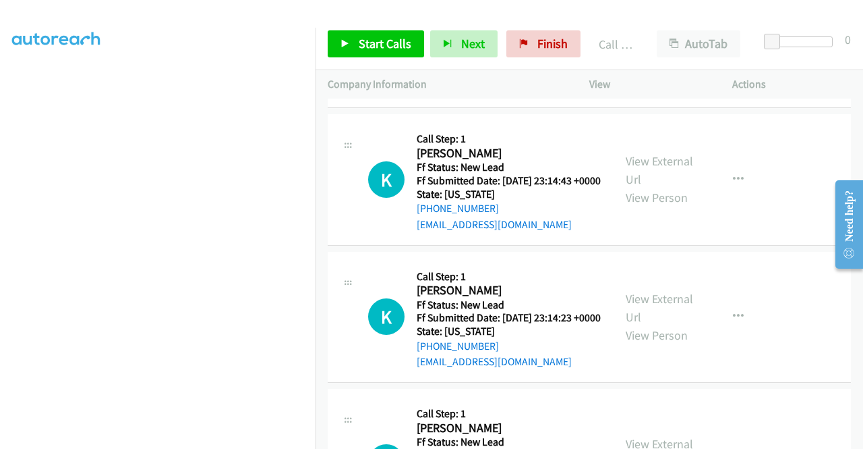
scroll to position [125, 0]
click at [363, 37] on span "Start Calls" at bounding box center [385, 44] width 53 height 16
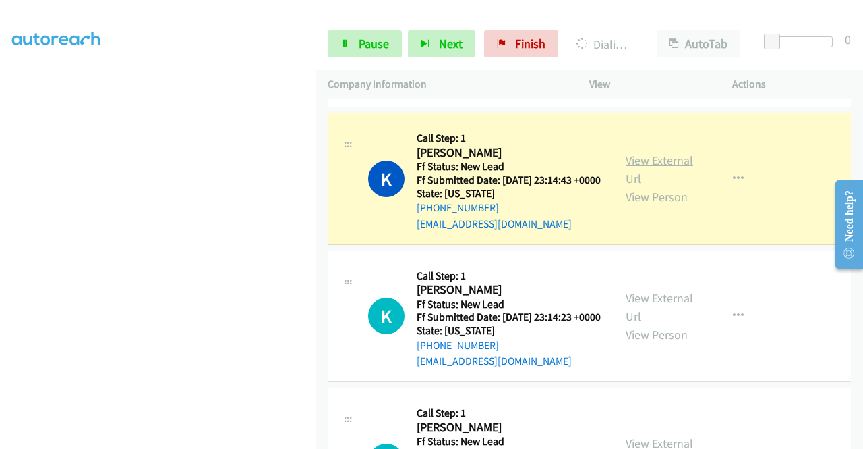
click at [633, 172] on link "View External Url" at bounding box center [659, 169] width 67 height 34
click at [0, 204] on aside "Dialing Mode: Power | Switch to Preview My Lists" at bounding box center [158, 102] width 316 height 747
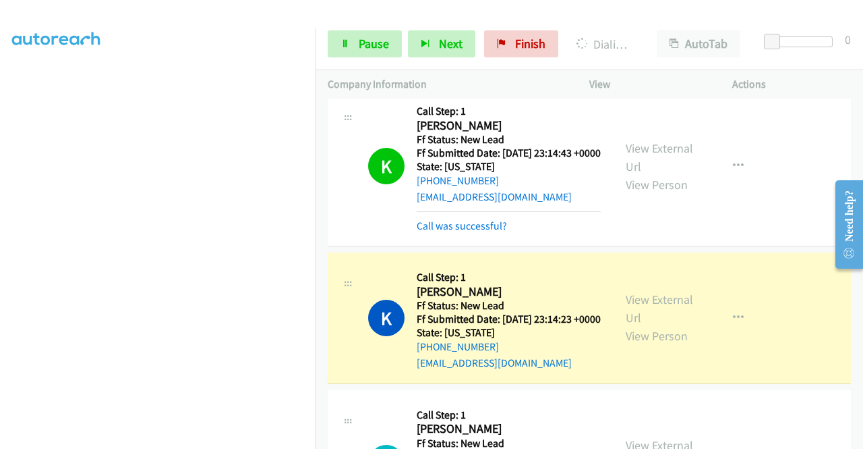
scroll to position [225, 0]
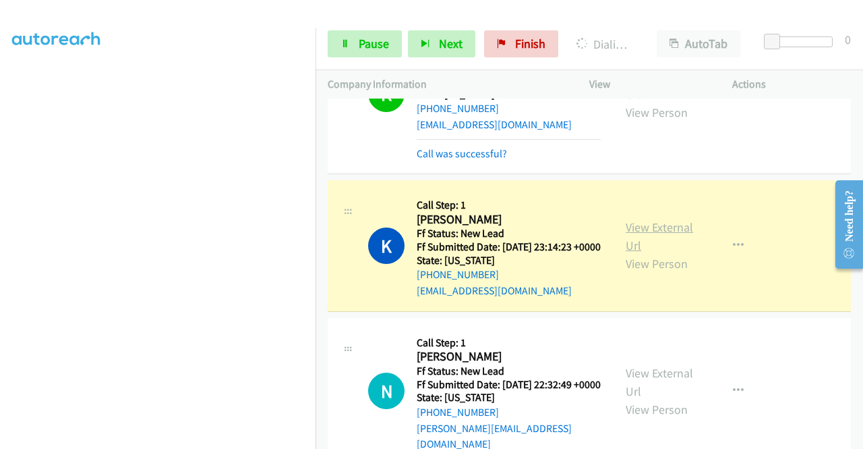
click at [649, 253] on link "View External Url" at bounding box center [659, 236] width 67 height 34
click at [0, 136] on aside "Dialing Mode: Power | Switch to Preview My Lists" at bounding box center [158, 102] width 316 height 747
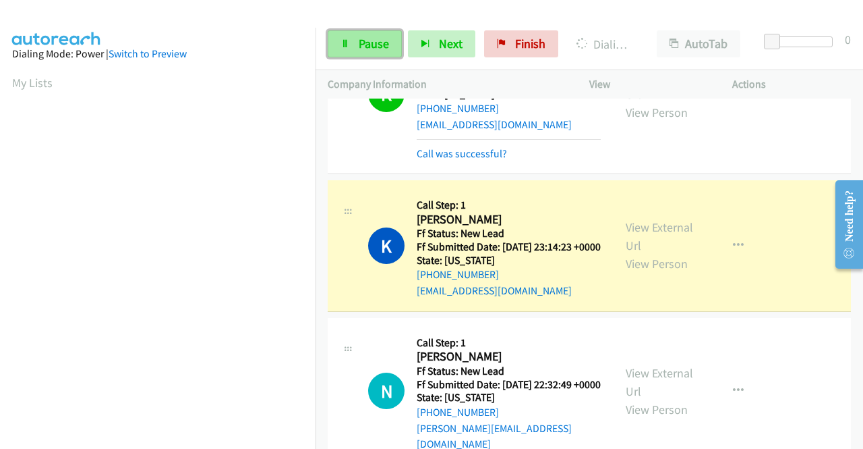
click at [349, 55] on link "Pause" at bounding box center [365, 43] width 74 height 27
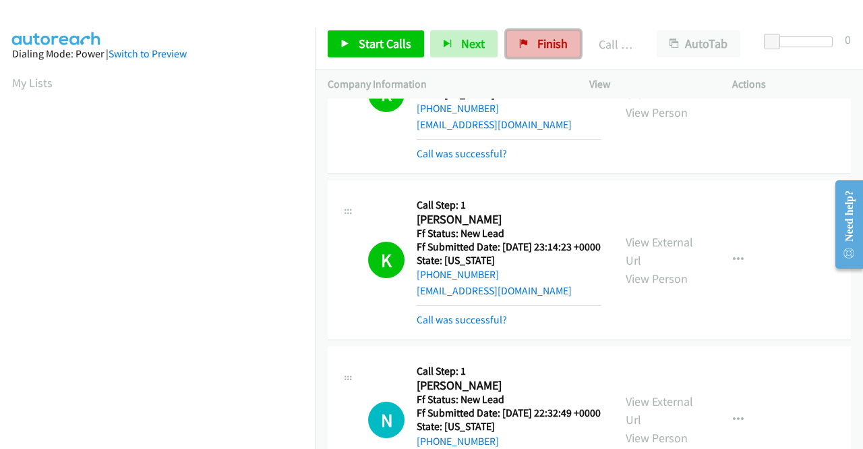
click at [540, 51] on span "Finish" at bounding box center [553, 44] width 30 height 16
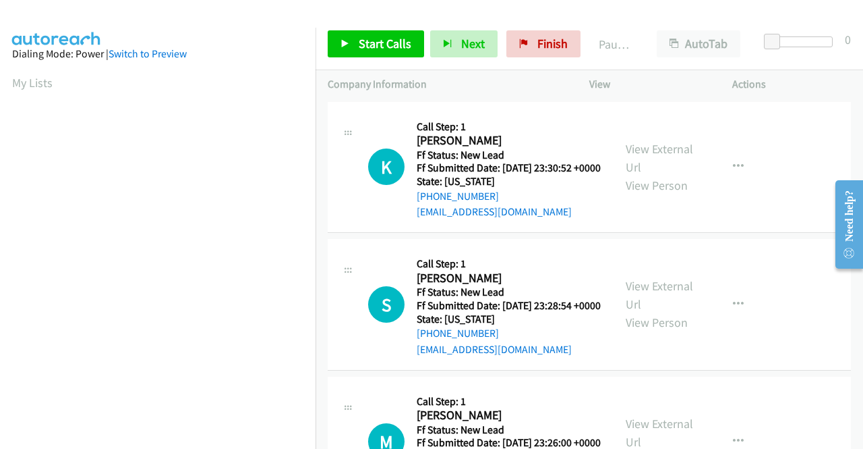
click at [596, 221] on div "K Callback Scheduled Call Step: 1 [PERSON_NAME] America/[GEOGRAPHIC_DATA] Ff St…" at bounding box center [471, 167] width 286 height 107
click at [390, 49] on span "Start Calls" at bounding box center [385, 44] width 53 height 16
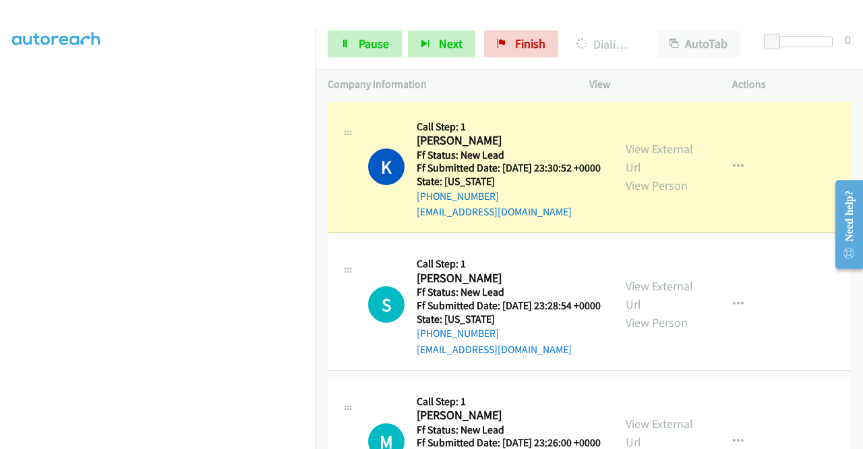
scroll to position [308, 0]
click at [0, 208] on aside "Dialing Mode: Power | Switch to Preview My Lists" at bounding box center [158, 102] width 316 height 747
click at [649, 161] on link "View External Url" at bounding box center [659, 158] width 67 height 34
click at [316, 157] on td "K Callback Scheduled Call Step: 1 Kristina Piazza America/Chicago Ff Status: Ne…" at bounding box center [590, 167] width 548 height 138
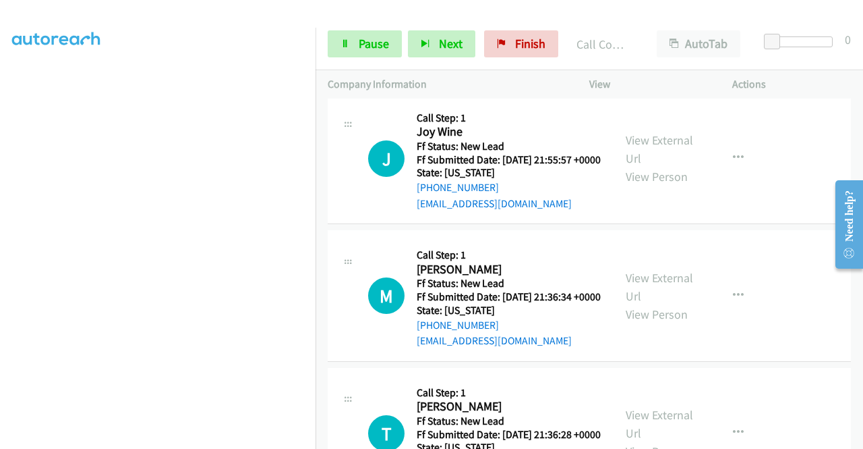
scroll to position [608, 0]
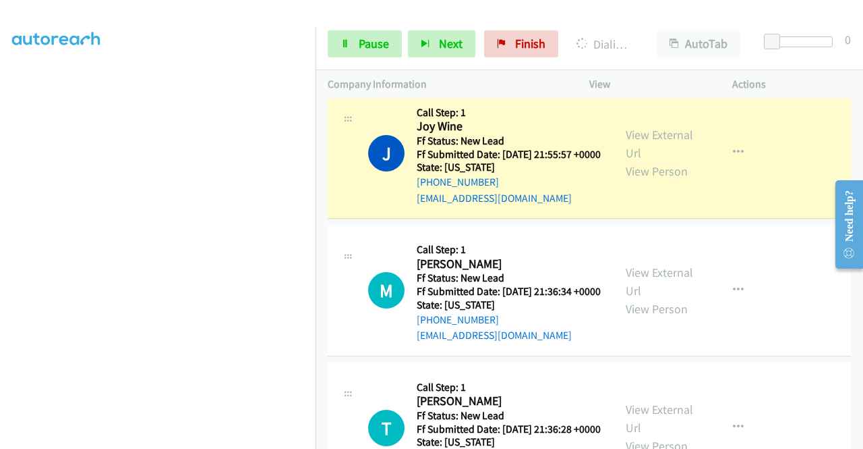
click at [653, 159] on div "View External Url View Person View External Url Email Schedule/Manage Callback …" at bounding box center [691, 153] width 155 height 107
click at [631, 161] on link "View External Url" at bounding box center [659, 144] width 67 height 34
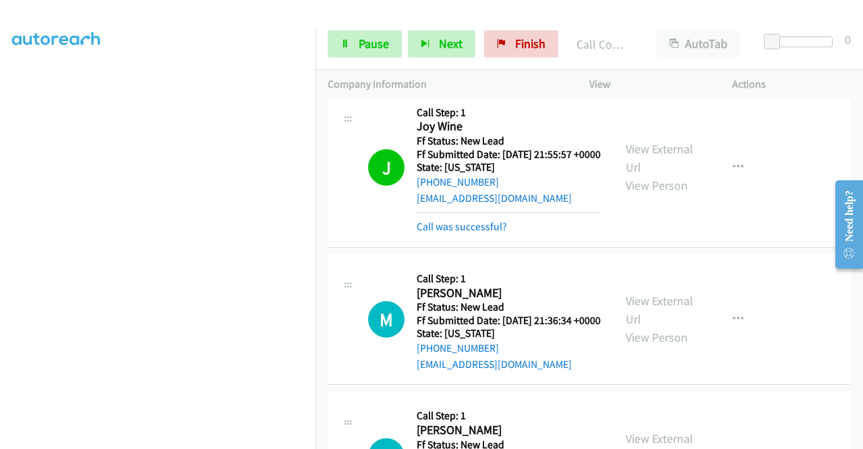
click at [374, 26] on div "Start Calls Pause Next Finish Call Completed AutoTab AutoTab 0" at bounding box center [590, 44] width 548 height 52
click at [362, 38] on span "Pause" at bounding box center [374, 44] width 30 height 16
click at [362, 49] on span "Start Calls" at bounding box center [353, 63] width 25 height 29
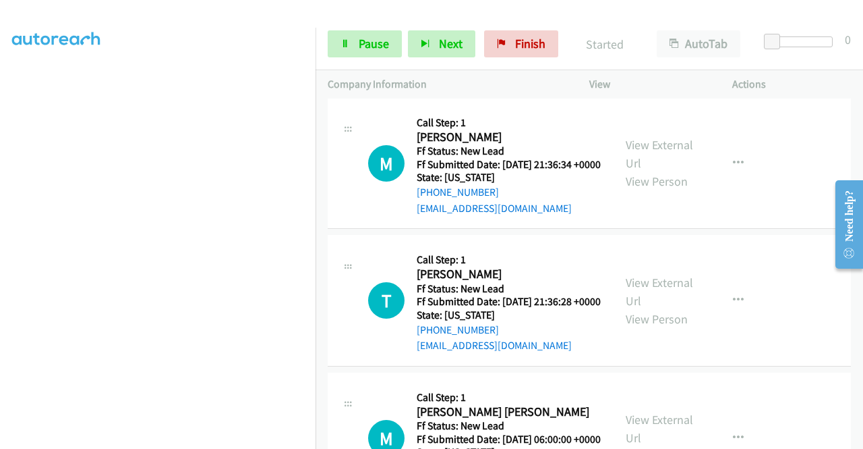
scroll to position [785, 0]
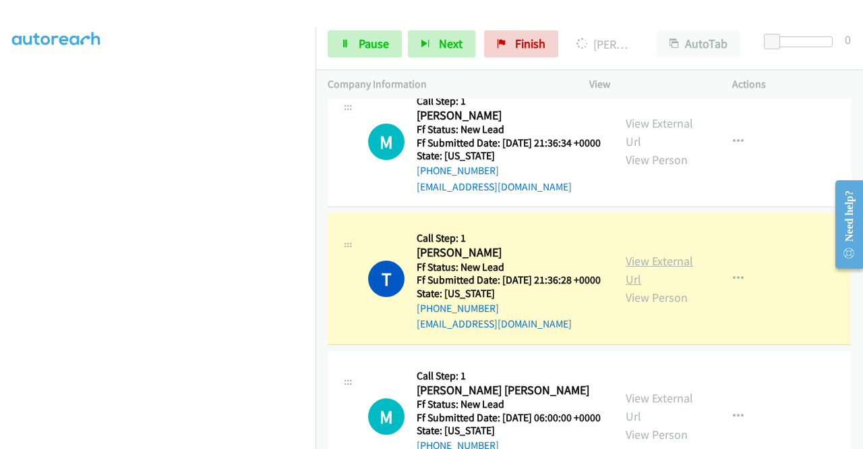
click at [641, 287] on link "View External Url" at bounding box center [659, 270] width 67 height 34
click at [0, 223] on aside "Dialing Mode: Power | Switch to Preview My Lists" at bounding box center [158, 102] width 316 height 747
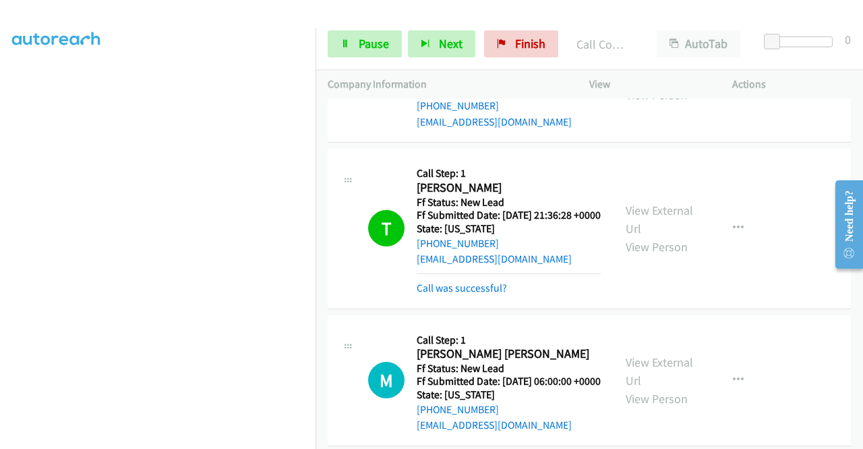
scroll to position [955, 0]
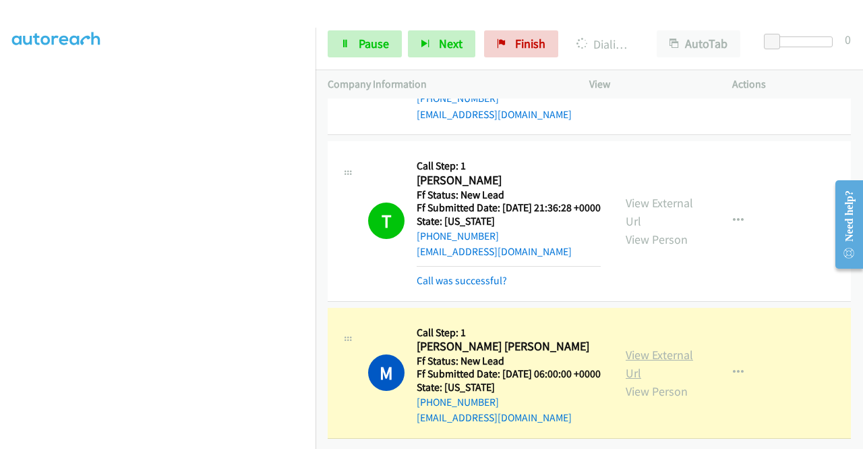
click at [670, 347] on link "View External Url" at bounding box center [659, 364] width 67 height 34
click at [342, 45] on icon at bounding box center [345, 44] width 9 height 9
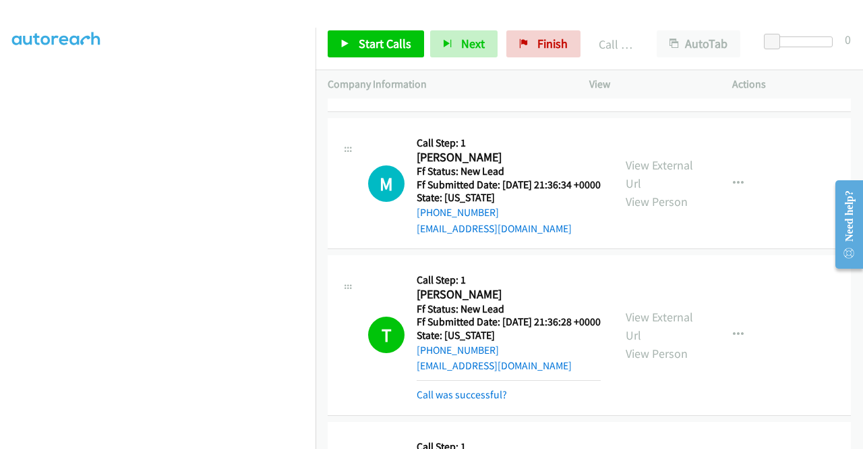
scroll to position [751, 0]
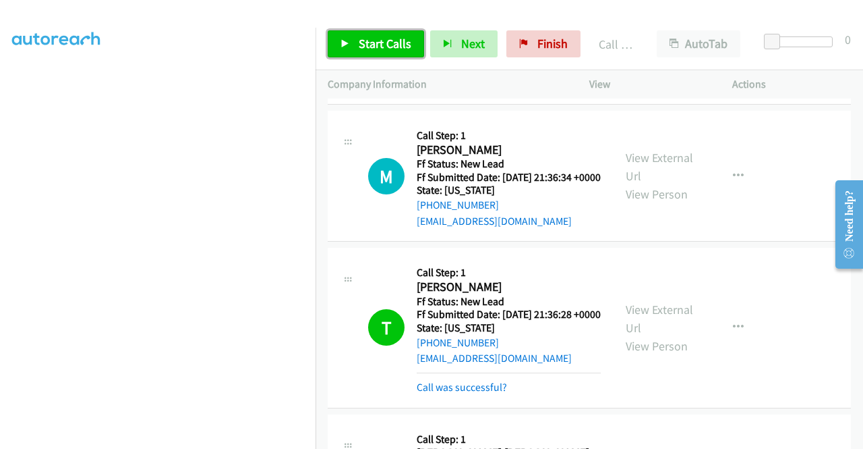
click at [379, 44] on span "Start Calls" at bounding box center [385, 44] width 53 height 16
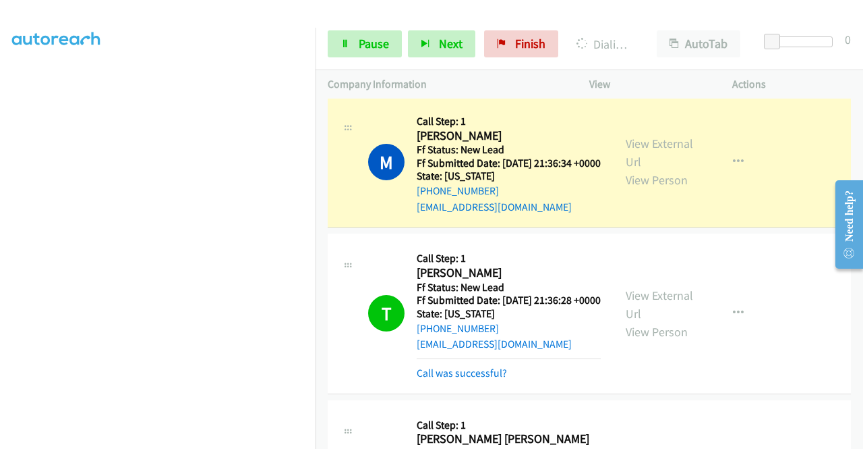
scroll to position [706, 0]
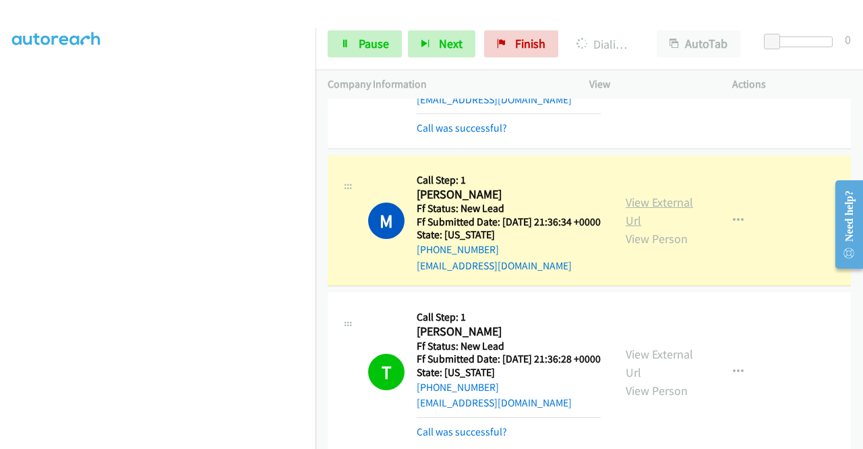
click at [653, 228] on link "View External Url" at bounding box center [659, 211] width 67 height 34
click at [0, 191] on aside "Dialing Mode: Power | Switch to Preview My Lists" at bounding box center [158, 102] width 316 height 747
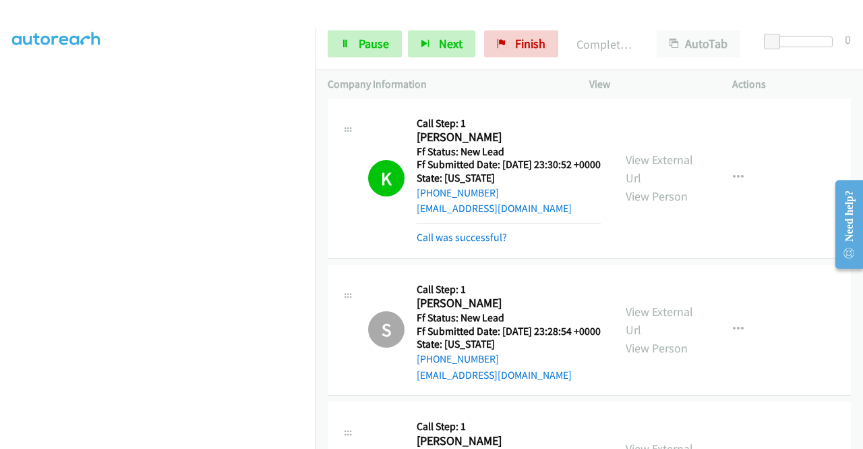
scroll to position [0, 0]
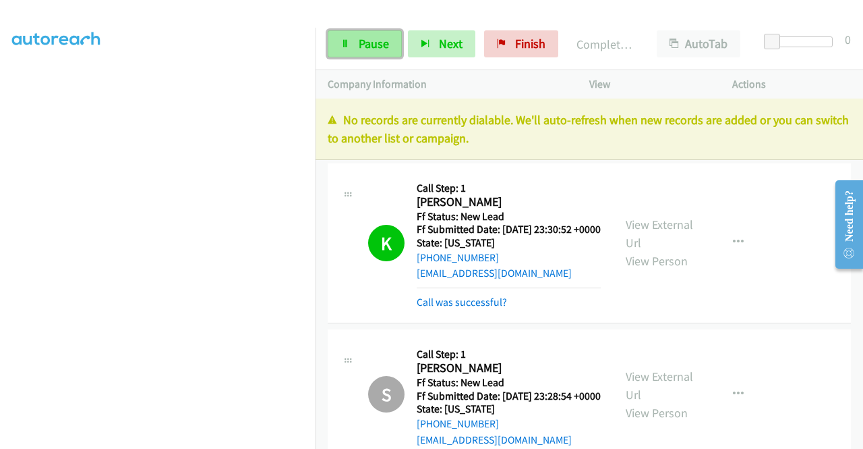
click at [378, 51] on link "Pause" at bounding box center [365, 43] width 74 height 27
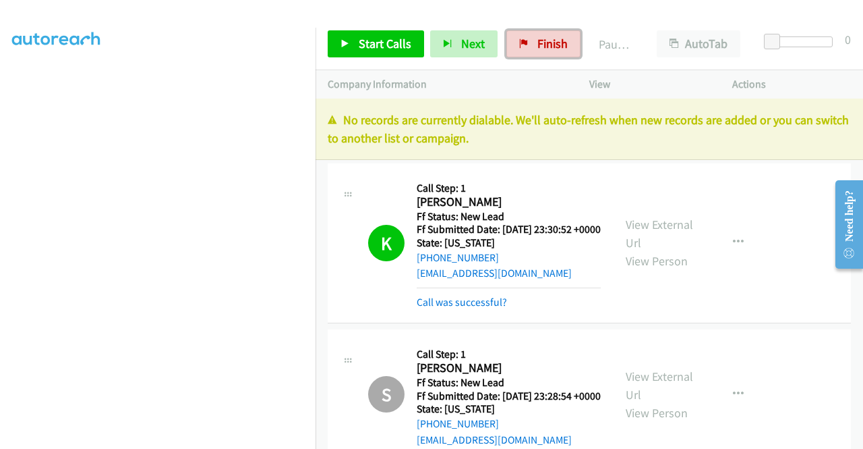
click at [538, 44] on span "Finish" at bounding box center [553, 44] width 30 height 16
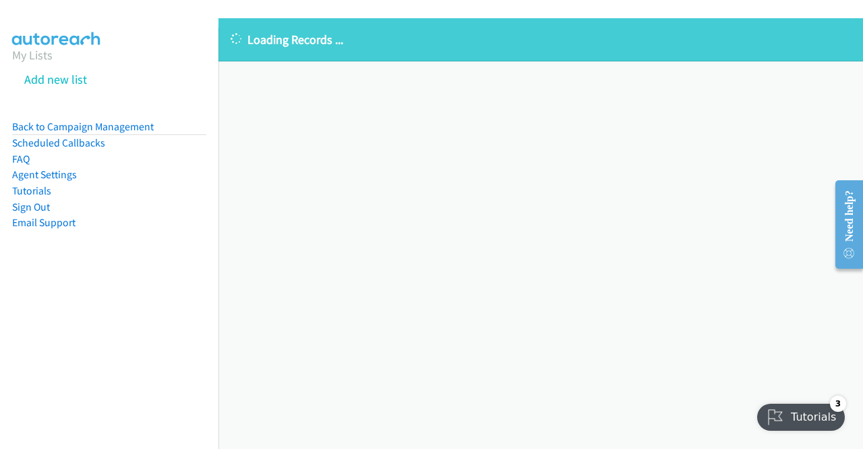
click at [488, 273] on div "Loading Records ... Sorry, something went wrong please try again." at bounding box center [541, 233] width 645 height 430
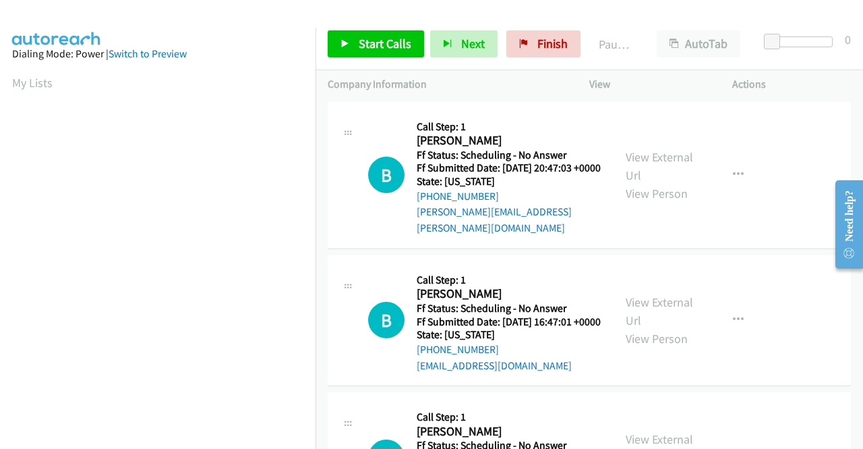
click at [791, 129] on div "B Callback Scheduled Call Step: 1 [PERSON_NAME] America/Los_Angeles Ff Status: …" at bounding box center [589, 175] width 523 height 147
click at [355, 102] on div "B Callback Scheduled Call Step: 1 [PERSON_NAME] America/Los_Angeles Ff Status: …" at bounding box center [589, 175] width 523 height 147
click at [389, 55] on link "Start Calls" at bounding box center [376, 43] width 96 height 27
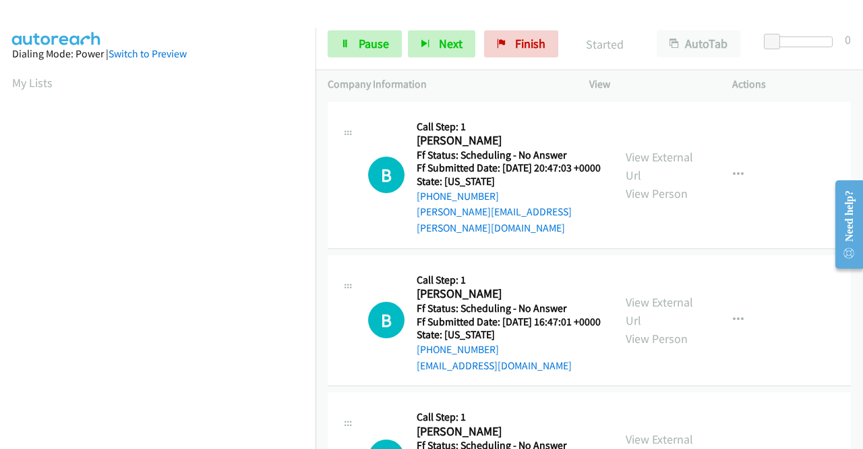
click at [480, 105] on div "B Callback Scheduled Call Step: 1 [PERSON_NAME] America/Los_Angeles Ff Status: …" at bounding box center [589, 175] width 523 height 147
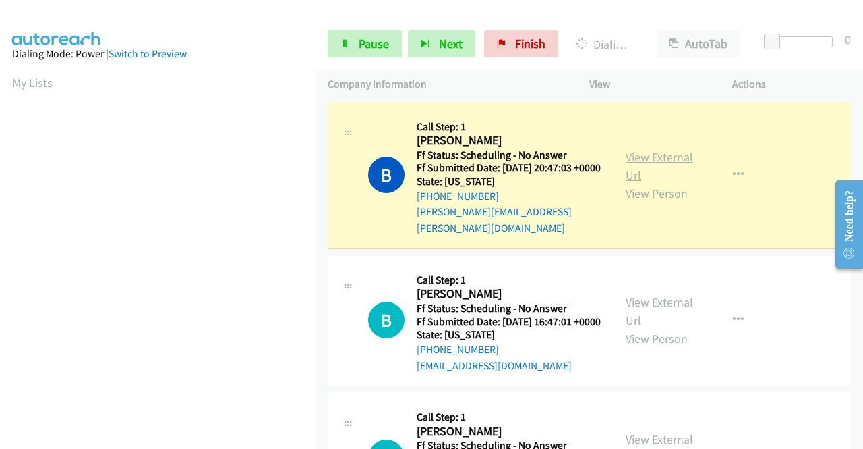
click at [626, 160] on link "View External Url" at bounding box center [659, 166] width 67 height 34
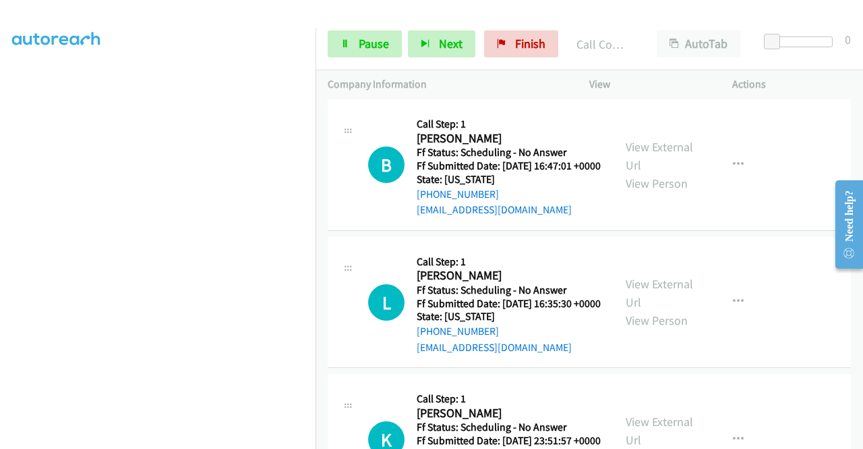
scroll to position [194, 0]
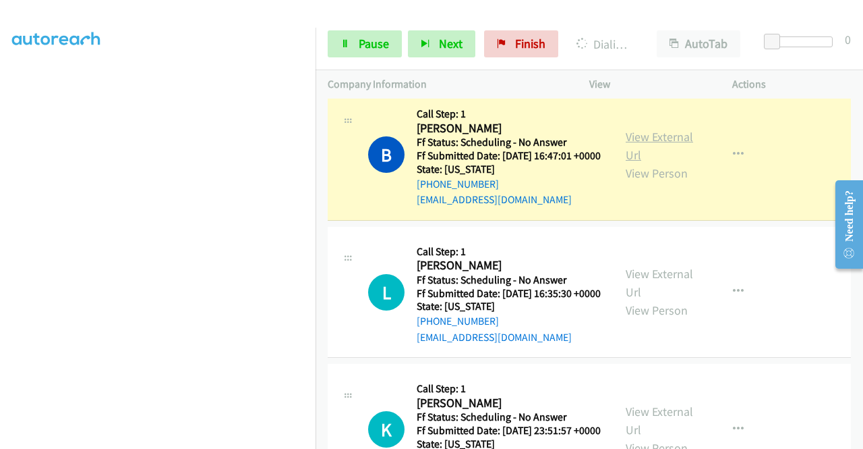
click at [651, 137] on link "View External Url" at bounding box center [659, 146] width 67 height 34
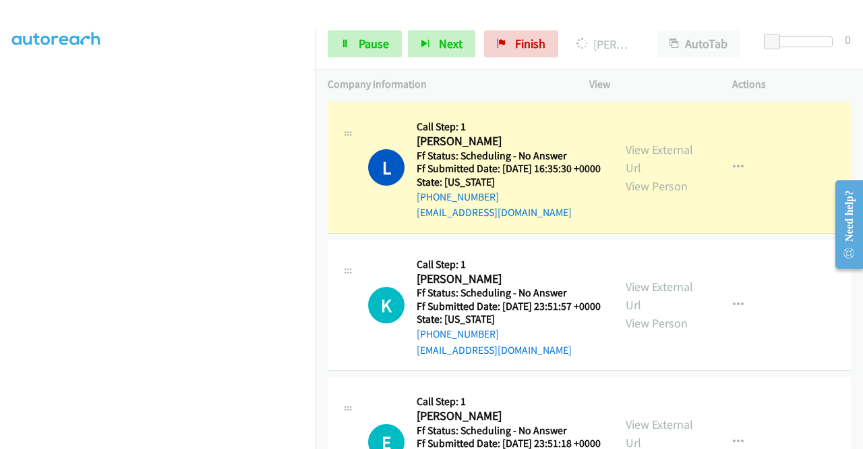
scroll to position [351, 0]
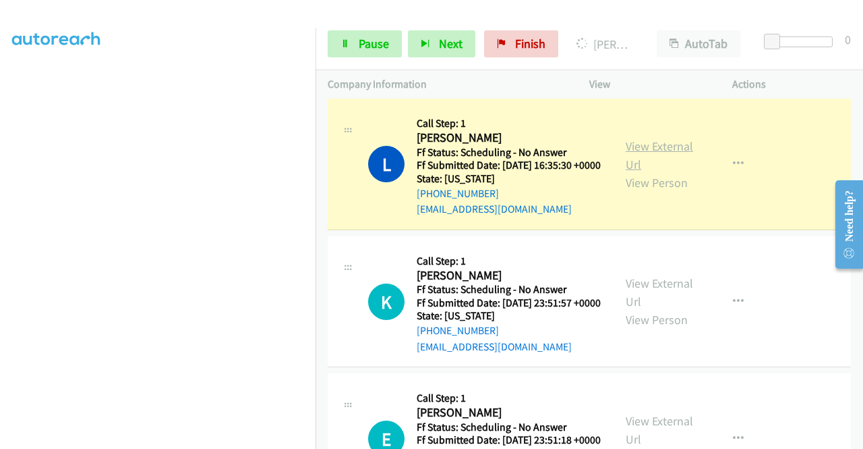
click at [661, 161] on link "View External Url" at bounding box center [659, 155] width 67 height 34
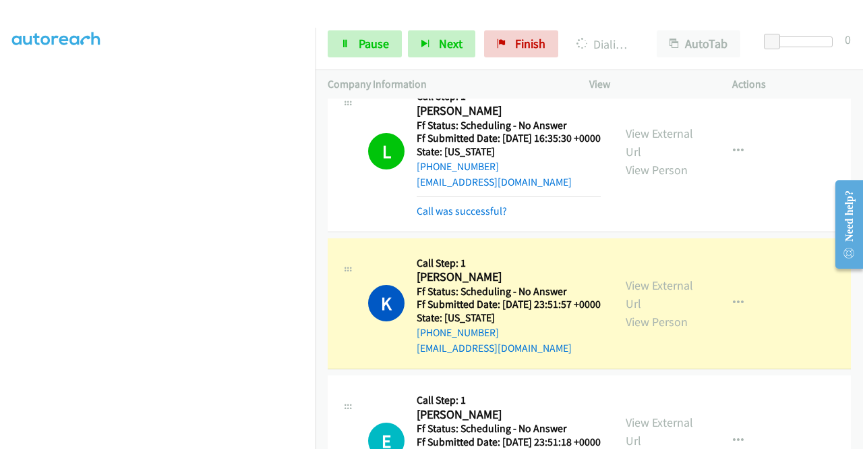
scroll to position [477, 0]
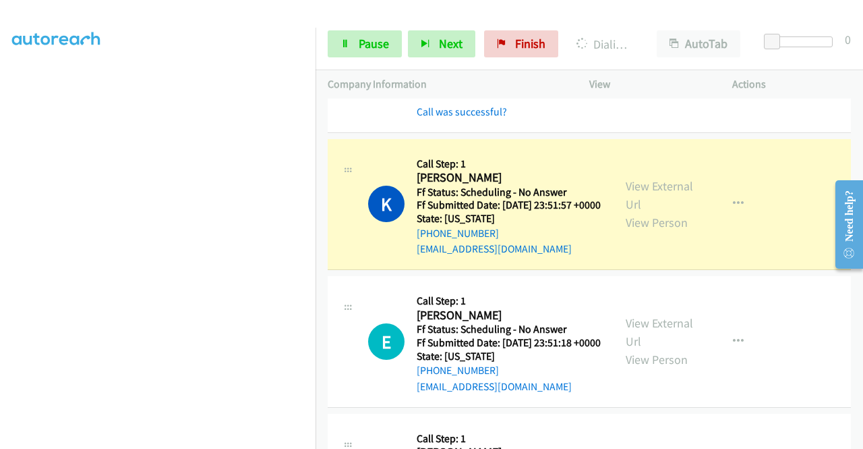
click at [644, 226] on div "View External Url View Person" at bounding box center [661, 204] width 70 height 55
click at [642, 208] on link "View External Url" at bounding box center [659, 195] width 67 height 34
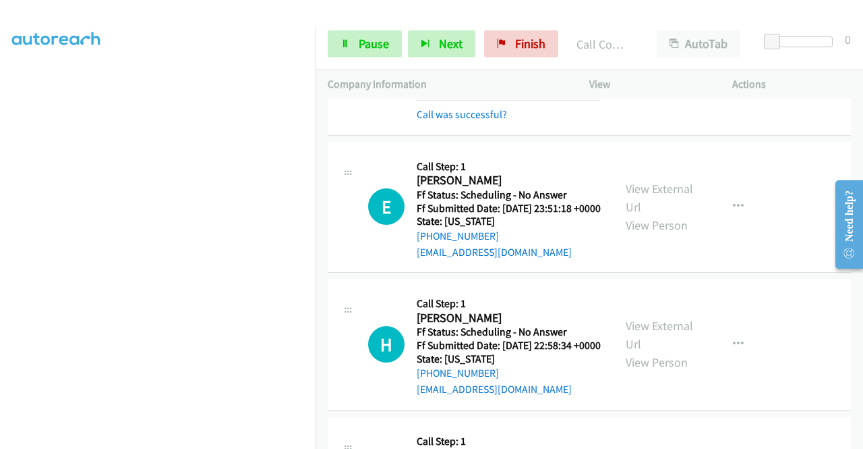
scroll to position [666, 0]
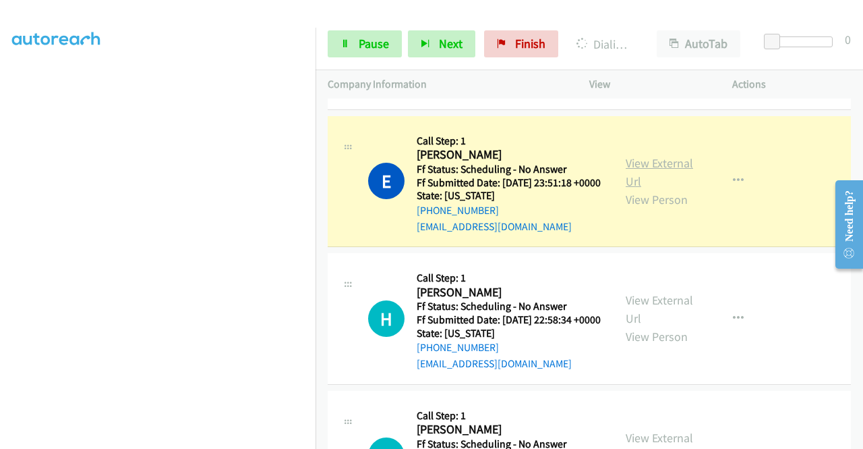
click at [645, 189] on link "View External Url" at bounding box center [659, 172] width 67 height 34
click at [337, 54] on link "Pause" at bounding box center [365, 43] width 74 height 27
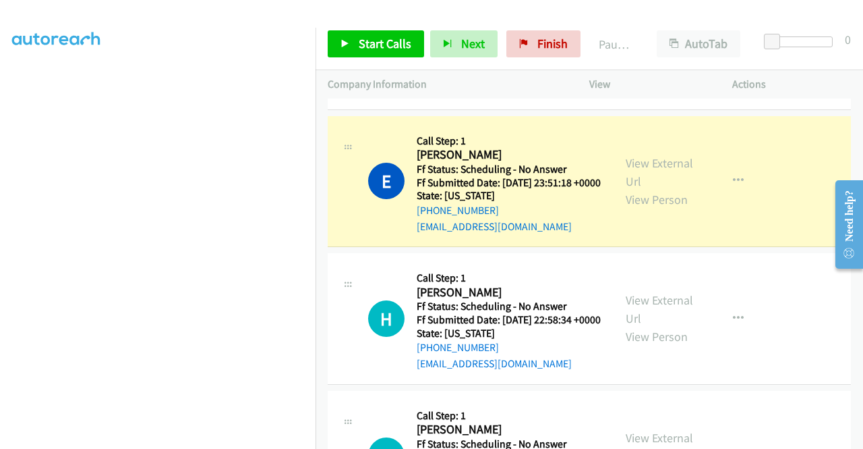
scroll to position [308, 0]
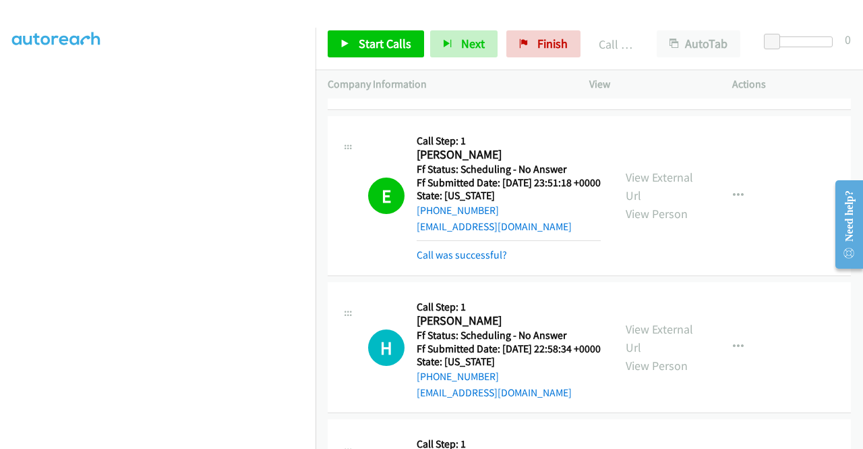
click at [859, 441] on div "+1 415-964-1034 Call failed - Please reload the list and try again The Callbar …" at bounding box center [590, 273] width 548 height 350
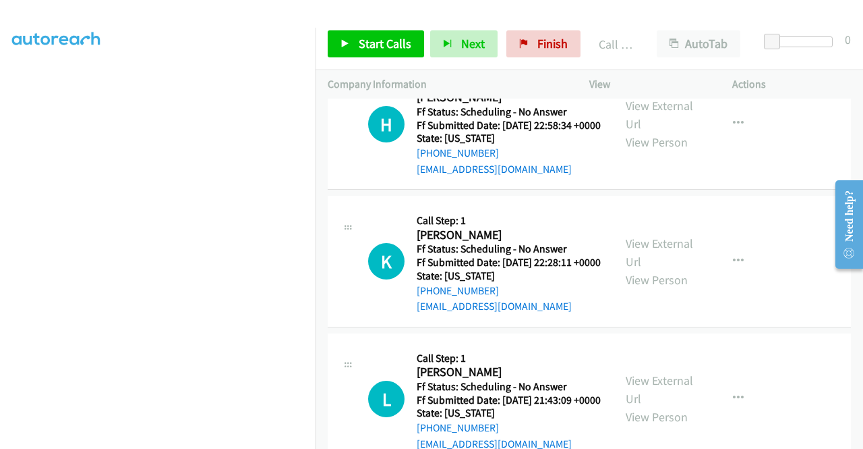
scroll to position [890, 0]
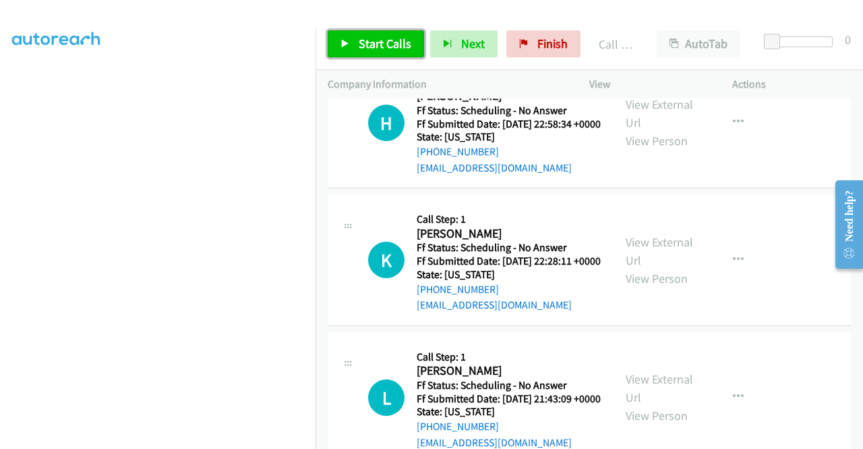
click at [374, 42] on span "Start Calls" at bounding box center [385, 44] width 53 height 16
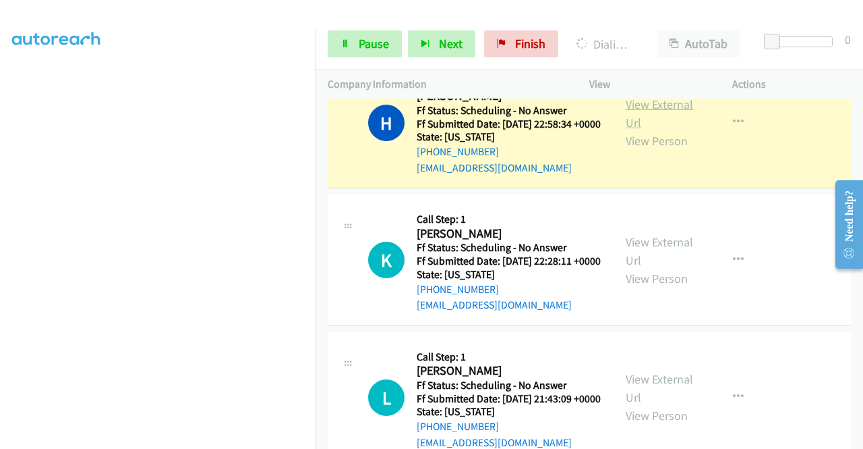
click at [666, 130] on link "View External Url" at bounding box center [659, 113] width 67 height 34
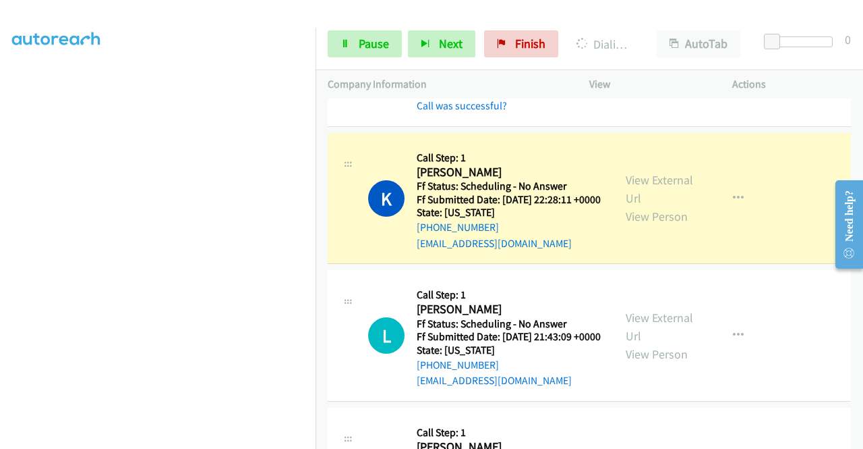
scroll to position [990, 0]
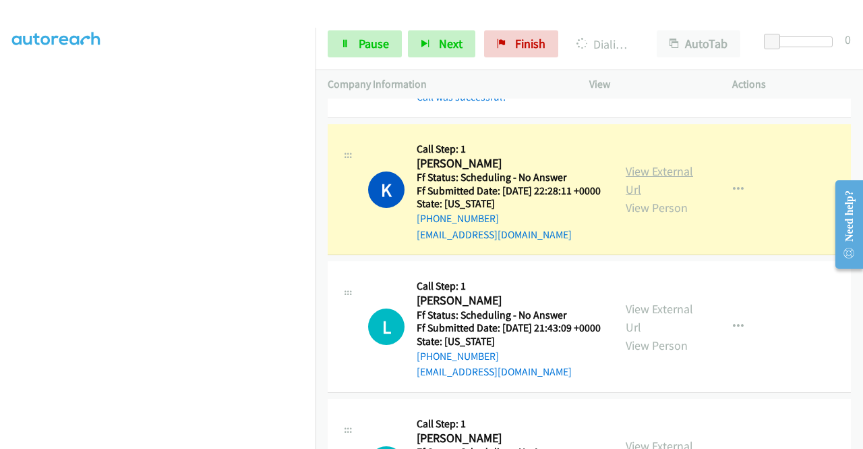
click at [635, 197] on link "View External Url" at bounding box center [659, 180] width 67 height 34
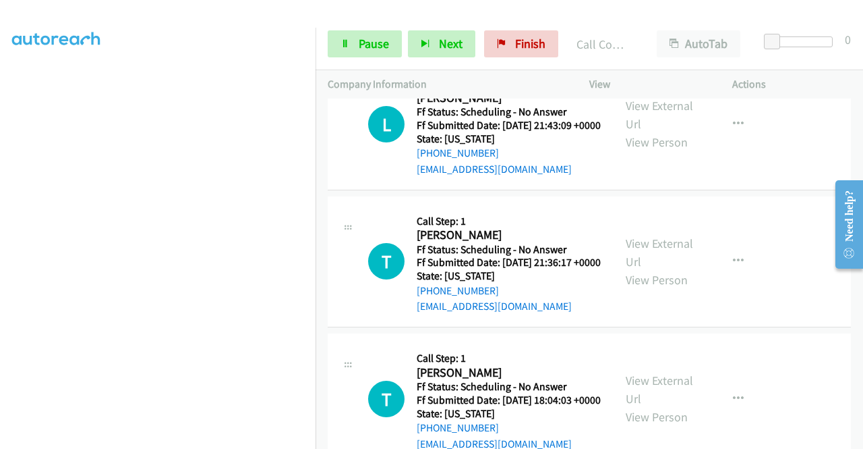
scroll to position [1223, 0]
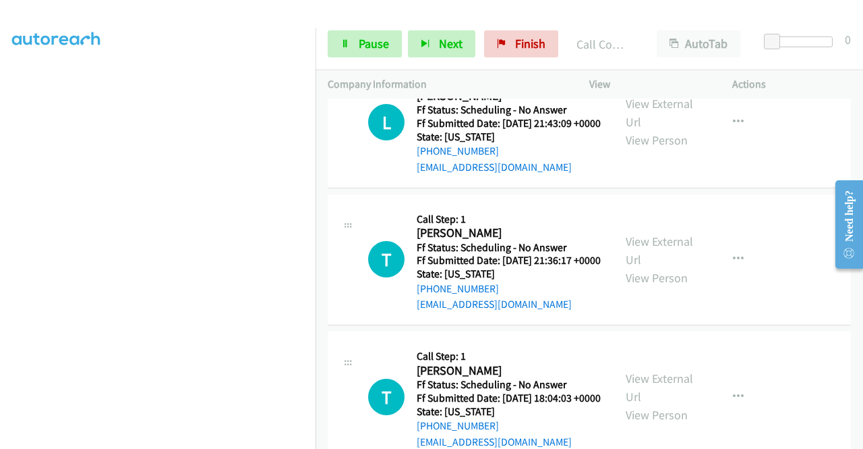
click at [600, 152] on div "L Callback Scheduled Call Step: 1 Leah Gransbery America/Chicago Ff Status: Sch…" at bounding box center [471, 122] width 286 height 107
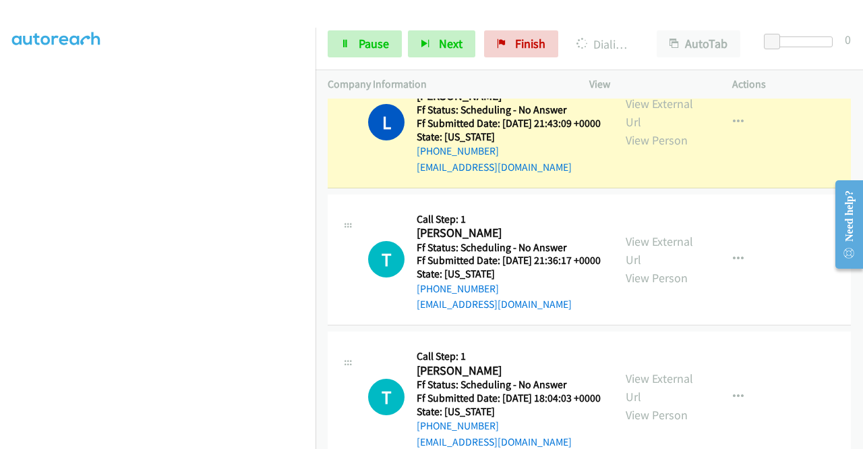
click at [626, 149] on div "View External Url View Person" at bounding box center [661, 121] width 70 height 55
click at [626, 130] on link "View External Url" at bounding box center [659, 113] width 67 height 34
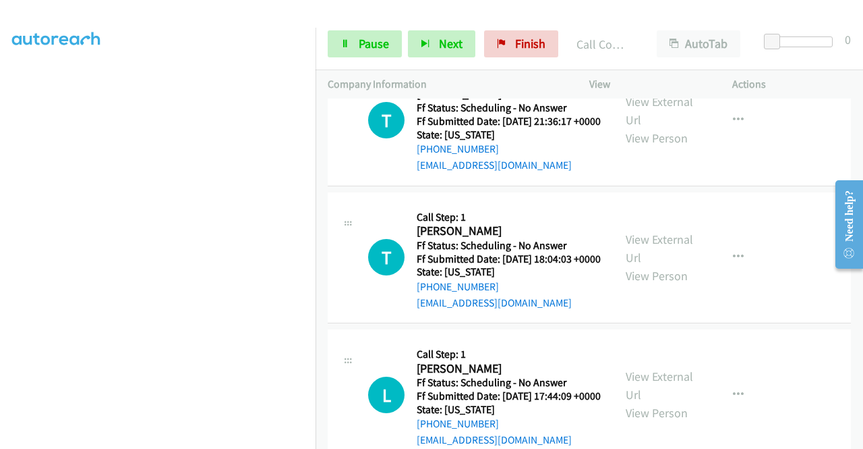
scroll to position [1409, 0]
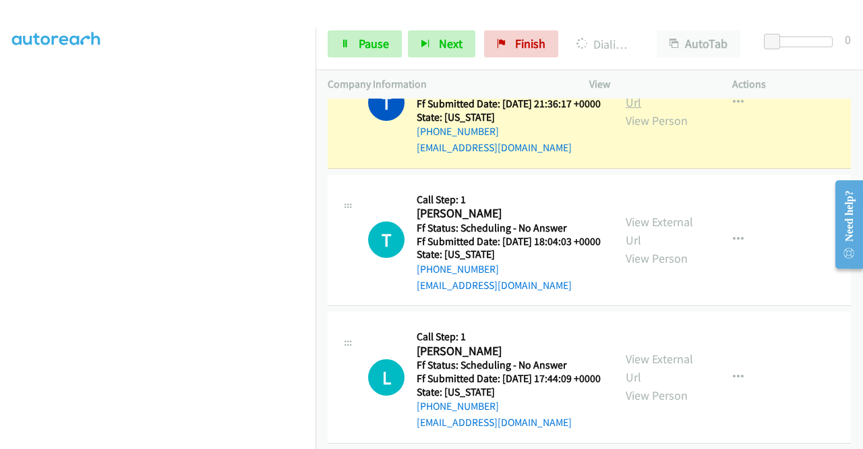
click at [635, 110] on link "View External Url" at bounding box center [659, 93] width 67 height 34
click at [347, 55] on link "Pause" at bounding box center [365, 43] width 74 height 27
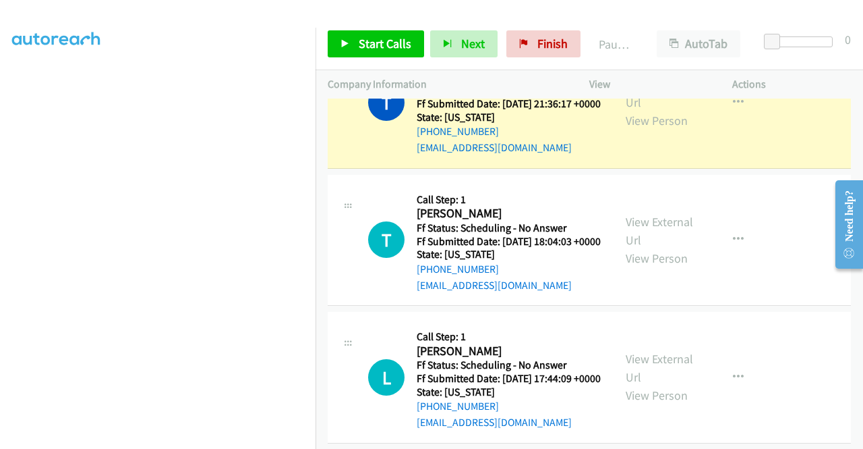
scroll to position [308, 0]
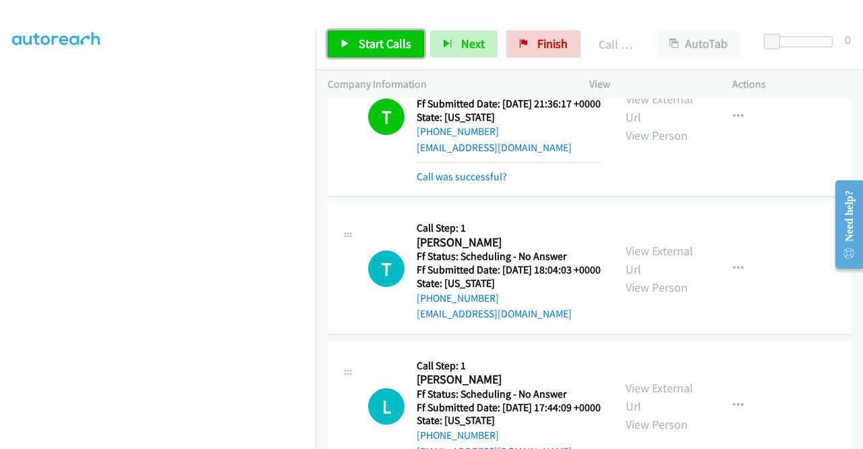
click at [356, 36] on link "Start Calls" at bounding box center [376, 43] width 96 height 27
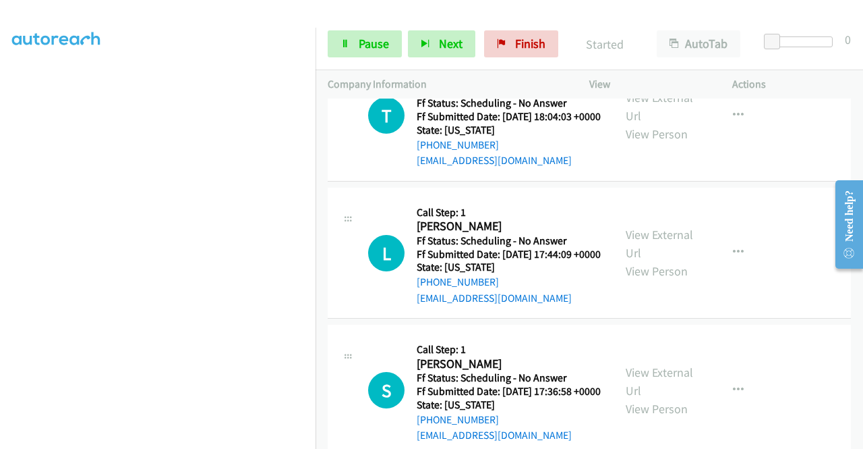
scroll to position [1624, 0]
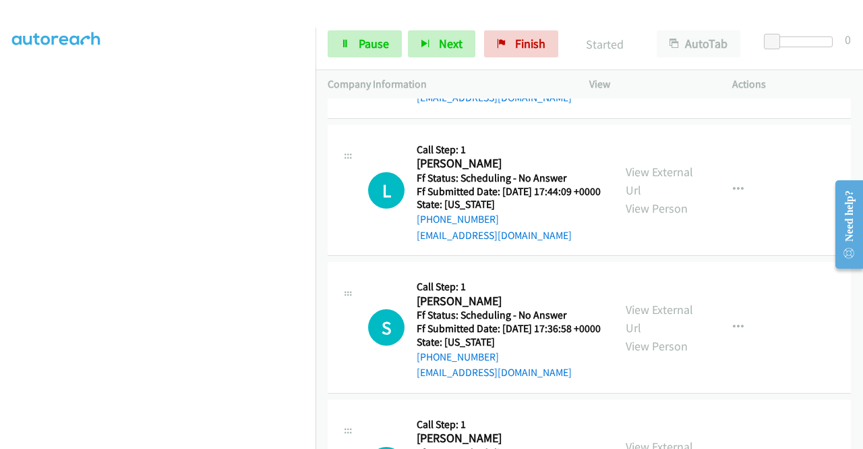
click at [650, 61] on link "View External Url" at bounding box center [659, 44] width 67 height 34
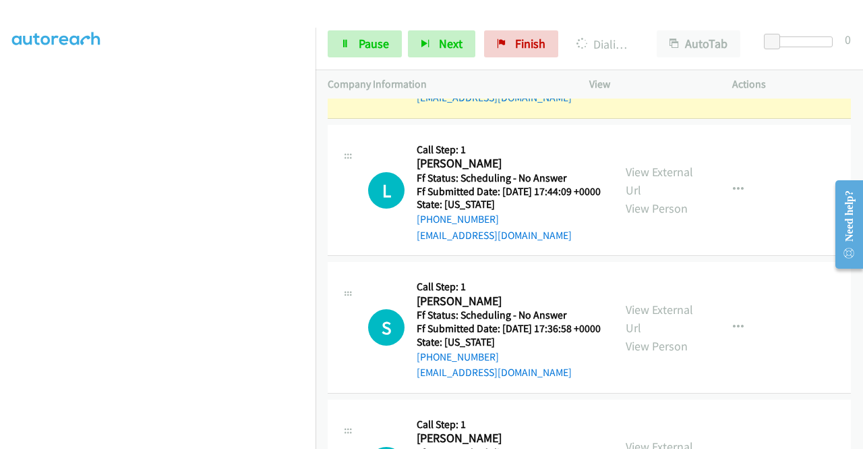
scroll to position [302, 0]
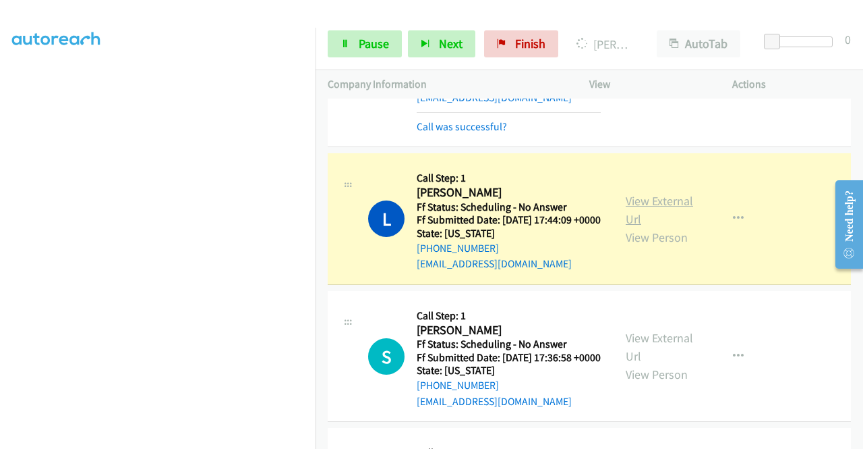
click at [626, 227] on link "View External Url" at bounding box center [659, 210] width 67 height 34
click at [860, 442] on div "+1 415-964-1034 Call failed - Please reload the list and try again The Callbar …" at bounding box center [590, 273] width 548 height 350
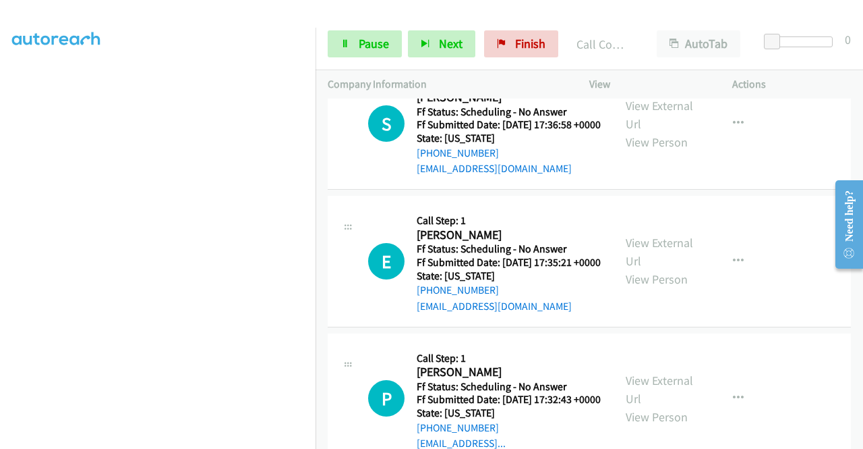
scroll to position [1904, 0]
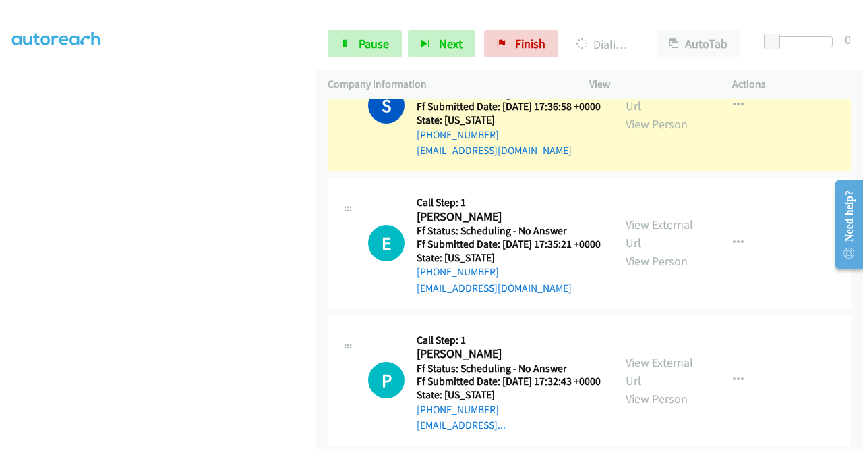
click at [644, 113] on link "View External Url" at bounding box center [659, 97] width 67 height 34
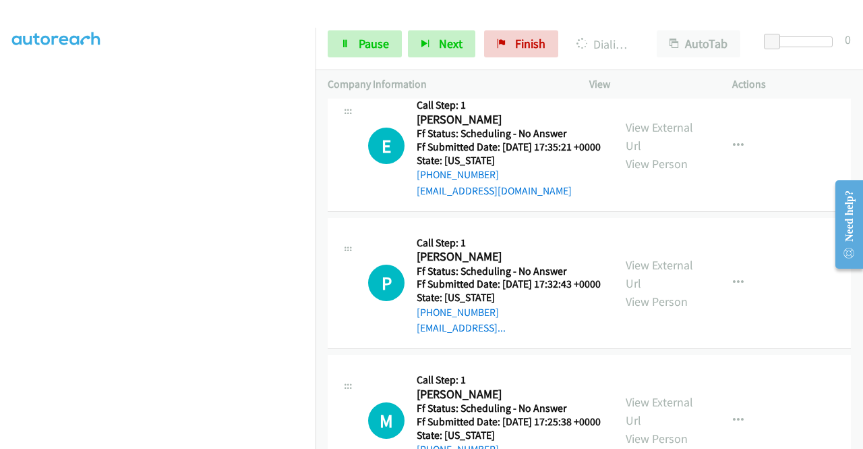
scroll to position [308, 0]
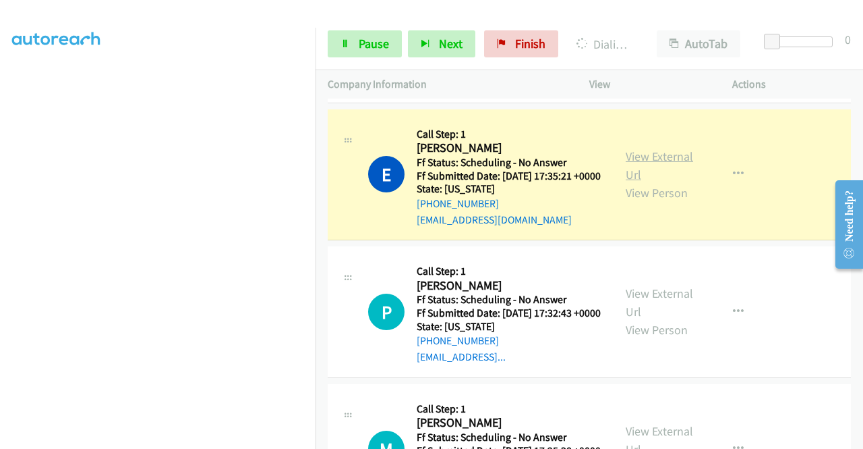
click at [660, 182] on link "View External Url" at bounding box center [659, 165] width 67 height 34
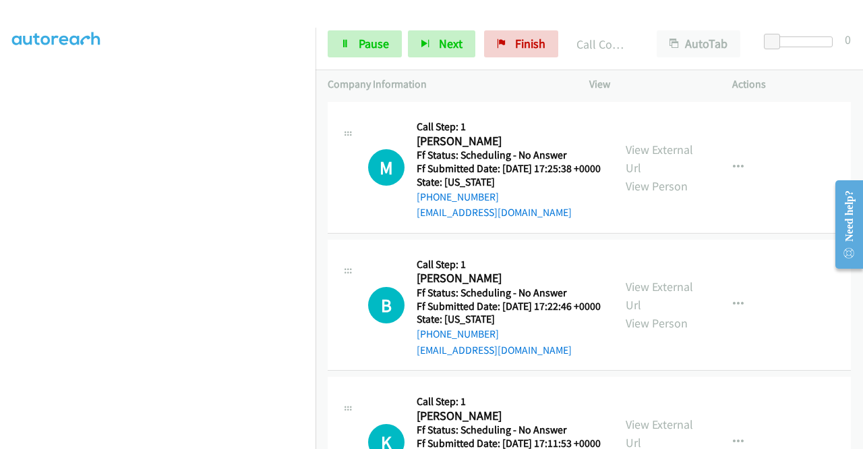
scroll to position [2338, 0]
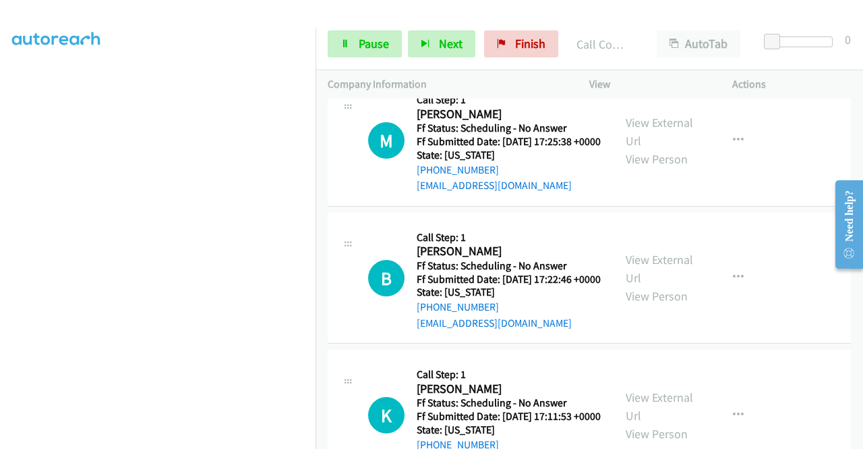
click at [336, 35] on link "Pause" at bounding box center [365, 43] width 74 height 27
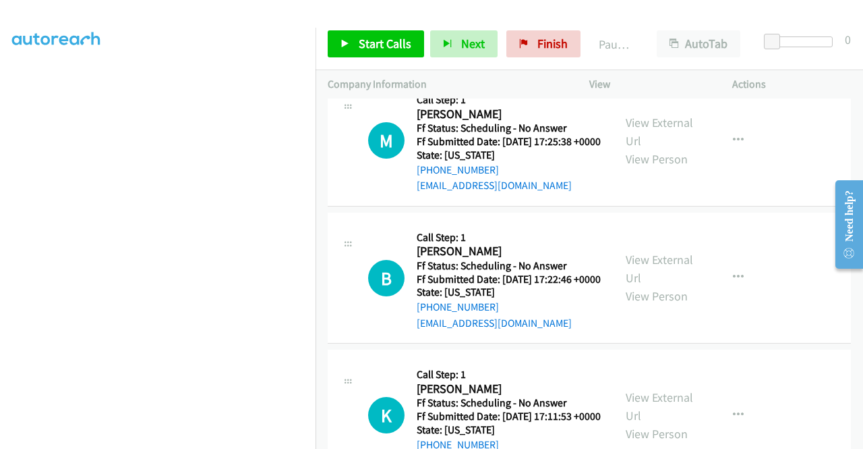
scroll to position [285, 0]
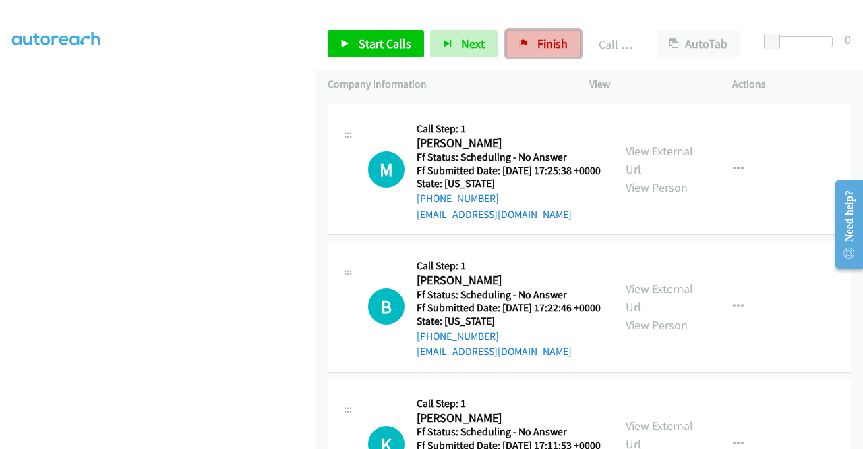
click at [549, 37] on span "Finish" at bounding box center [553, 44] width 30 height 16
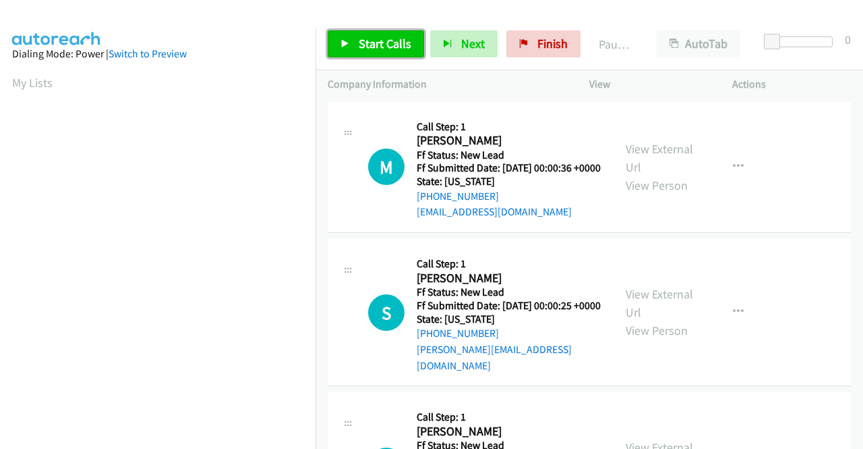
click at [395, 44] on span "Start Calls" at bounding box center [385, 44] width 53 height 16
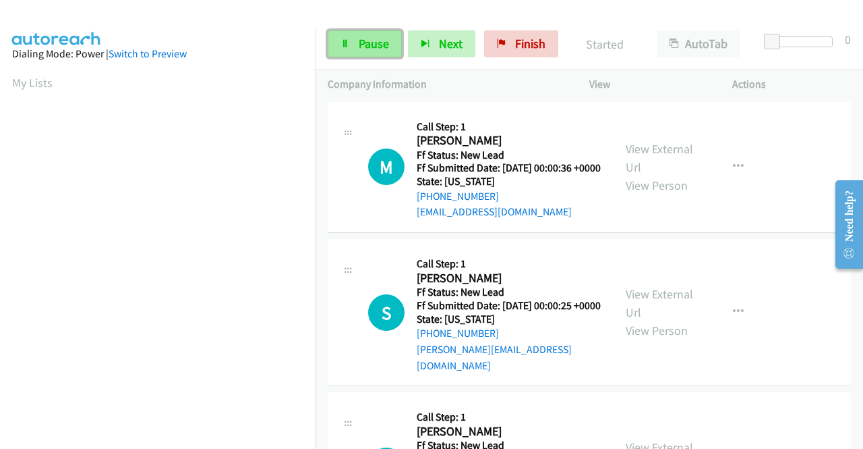
click at [386, 45] on span "Pause" at bounding box center [374, 44] width 30 height 16
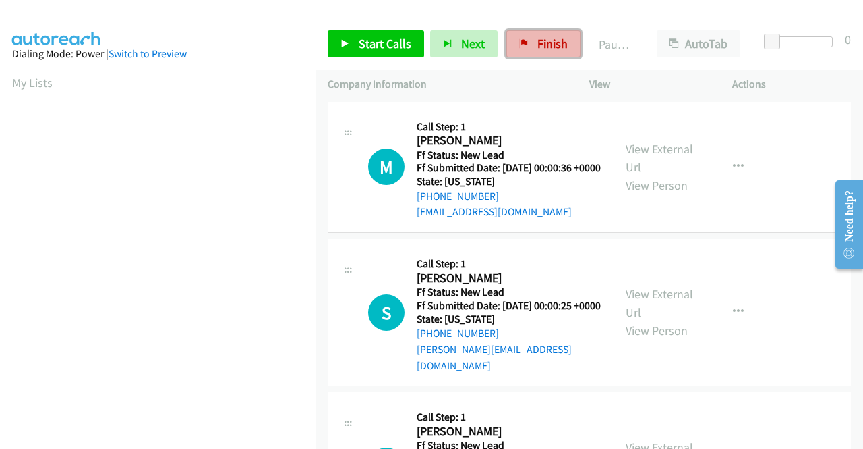
click at [542, 43] on span "Finish" at bounding box center [553, 44] width 30 height 16
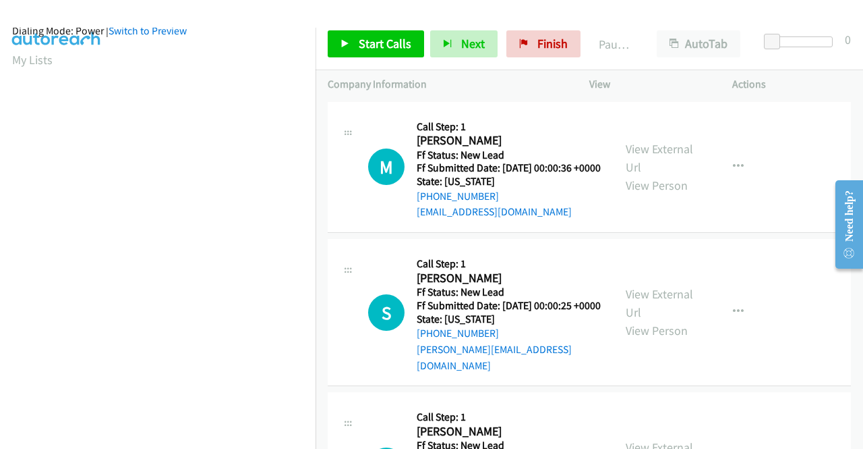
scroll to position [2, 0]
click at [538, 36] on span "Finish" at bounding box center [553, 44] width 30 height 16
